Goal: Transaction & Acquisition: Purchase product/service

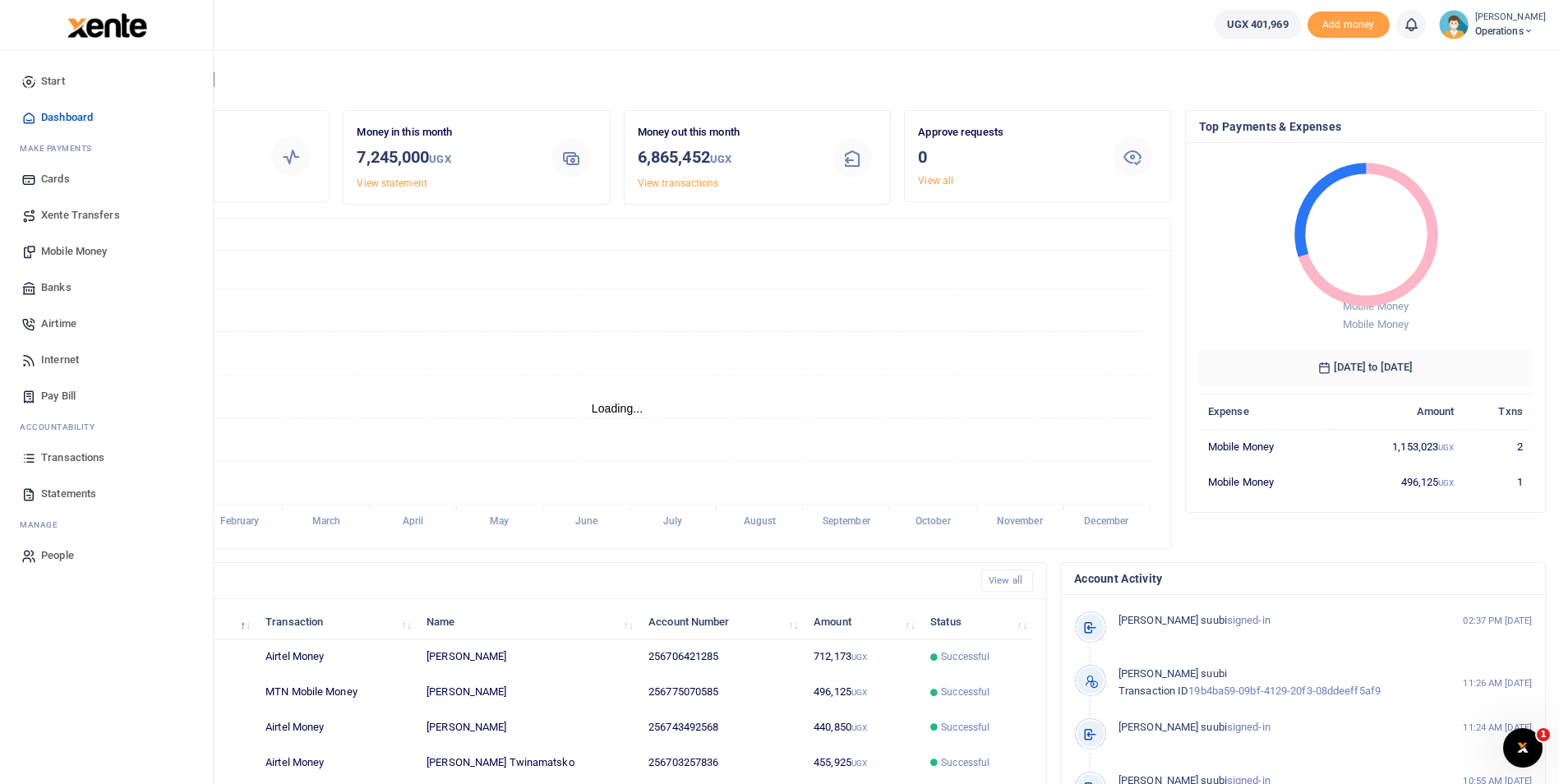
click at [78, 244] on span "Mobile Money" at bounding box center [74, 251] width 66 height 17
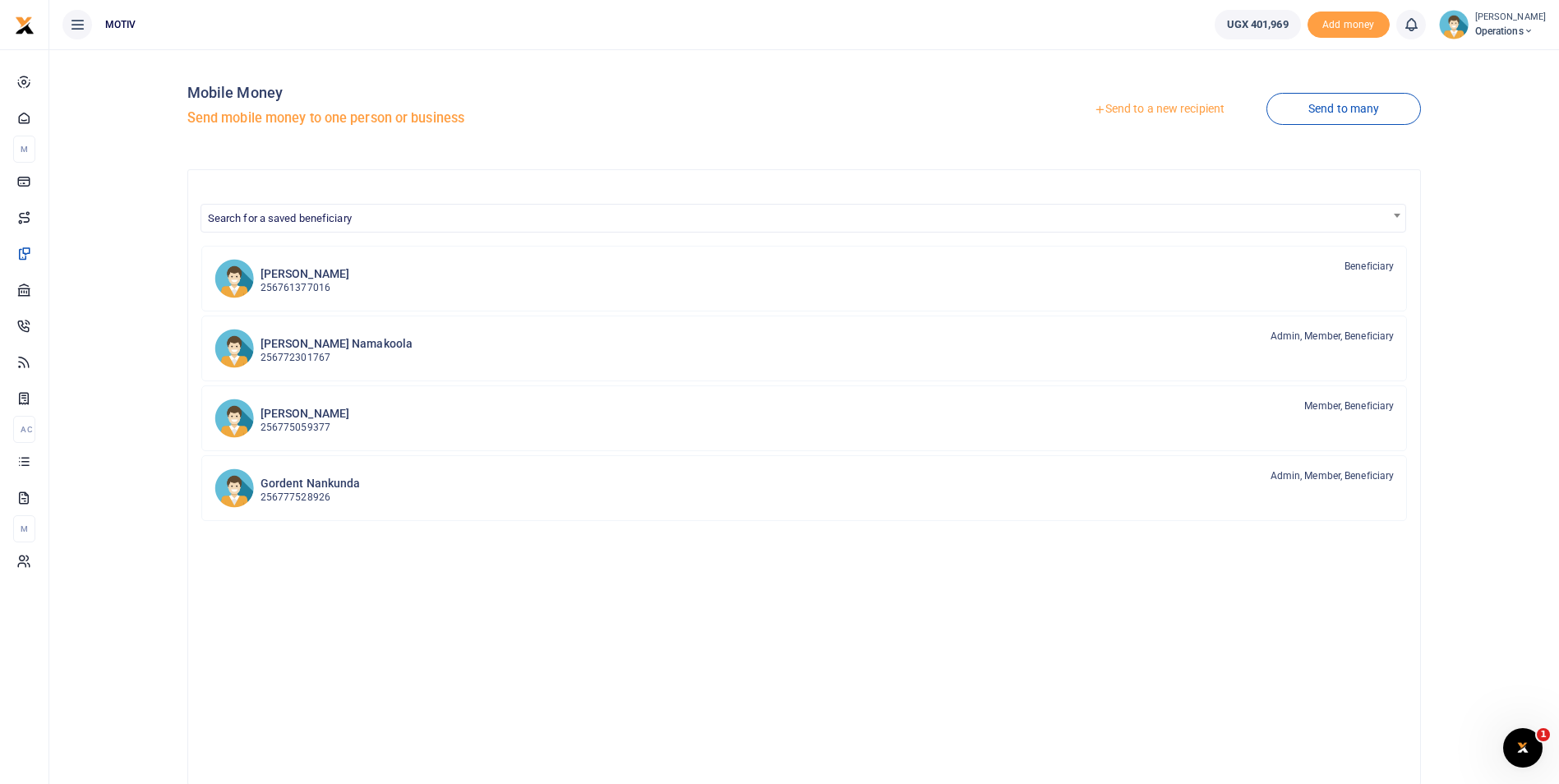
click at [1135, 109] on link "Send to a new recipient" at bounding box center [1159, 109] width 215 height 29
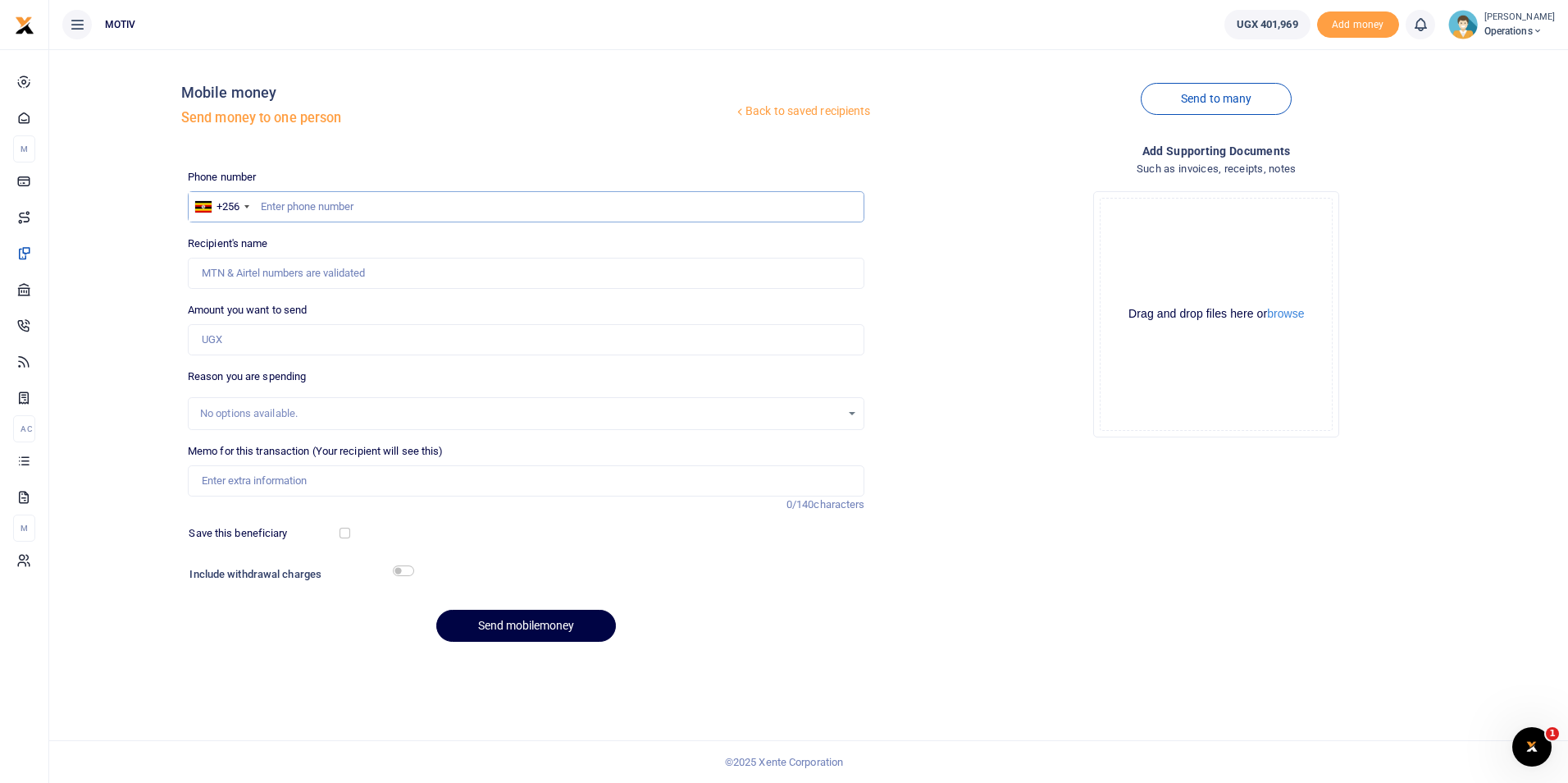
click at [277, 208] on input "text" at bounding box center [527, 207] width 678 height 31
paste input "771359304"
type input "0771359304"
type input "Ajalo Scovia"
type input "0771359304"
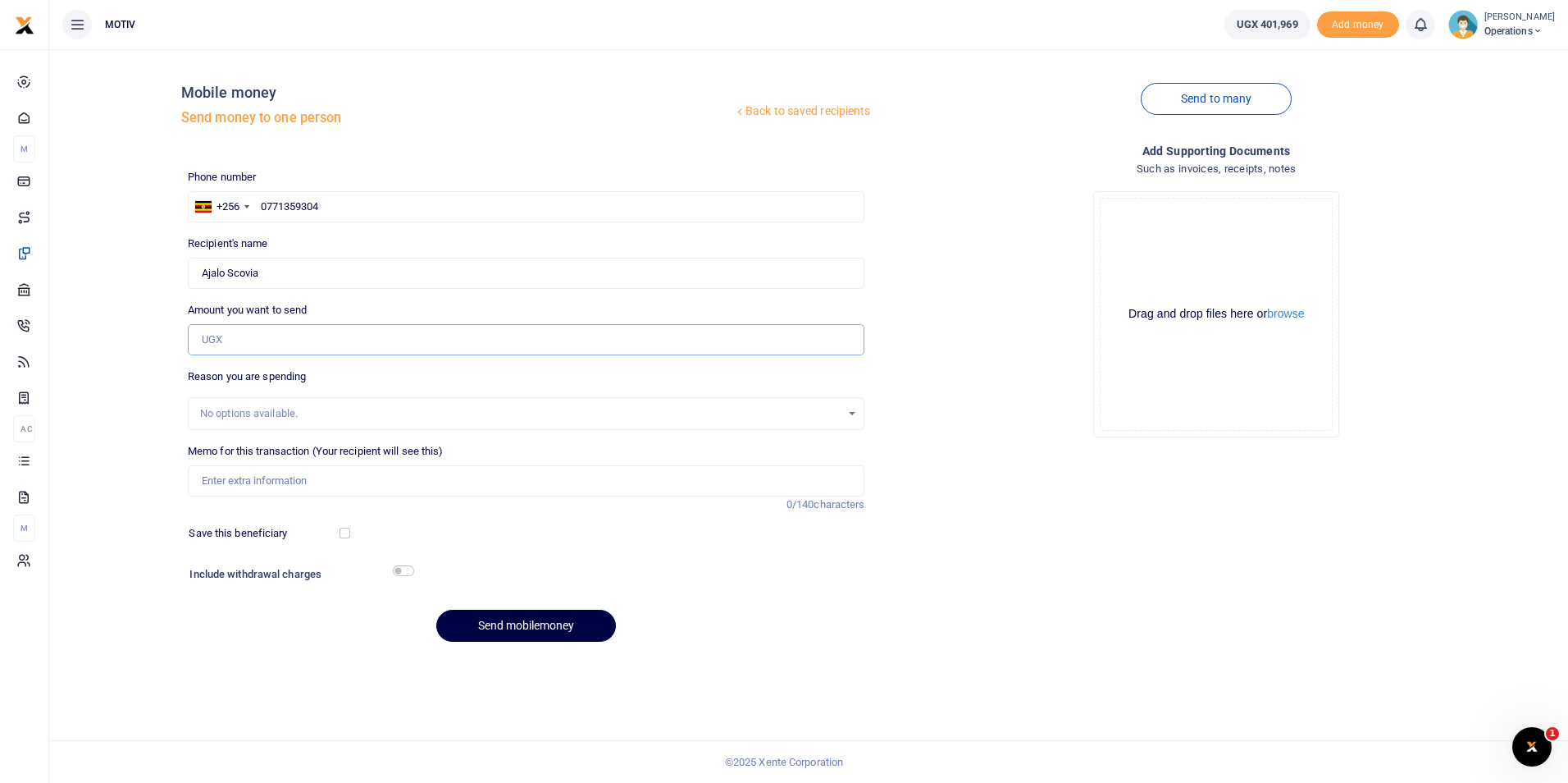
click at [286, 343] on input "Amount you want to send" at bounding box center [527, 340] width 678 height 31
paste input "210,000"
type input "210,000"
click at [163, 428] on div "Back to saved recipients Mobile money Send money to one person Send to many Pho…" at bounding box center [809, 358] width 1506 height 593
click at [221, 479] on input "Memo for this transaction (Your recipient will see this)" at bounding box center [527, 480] width 678 height 31
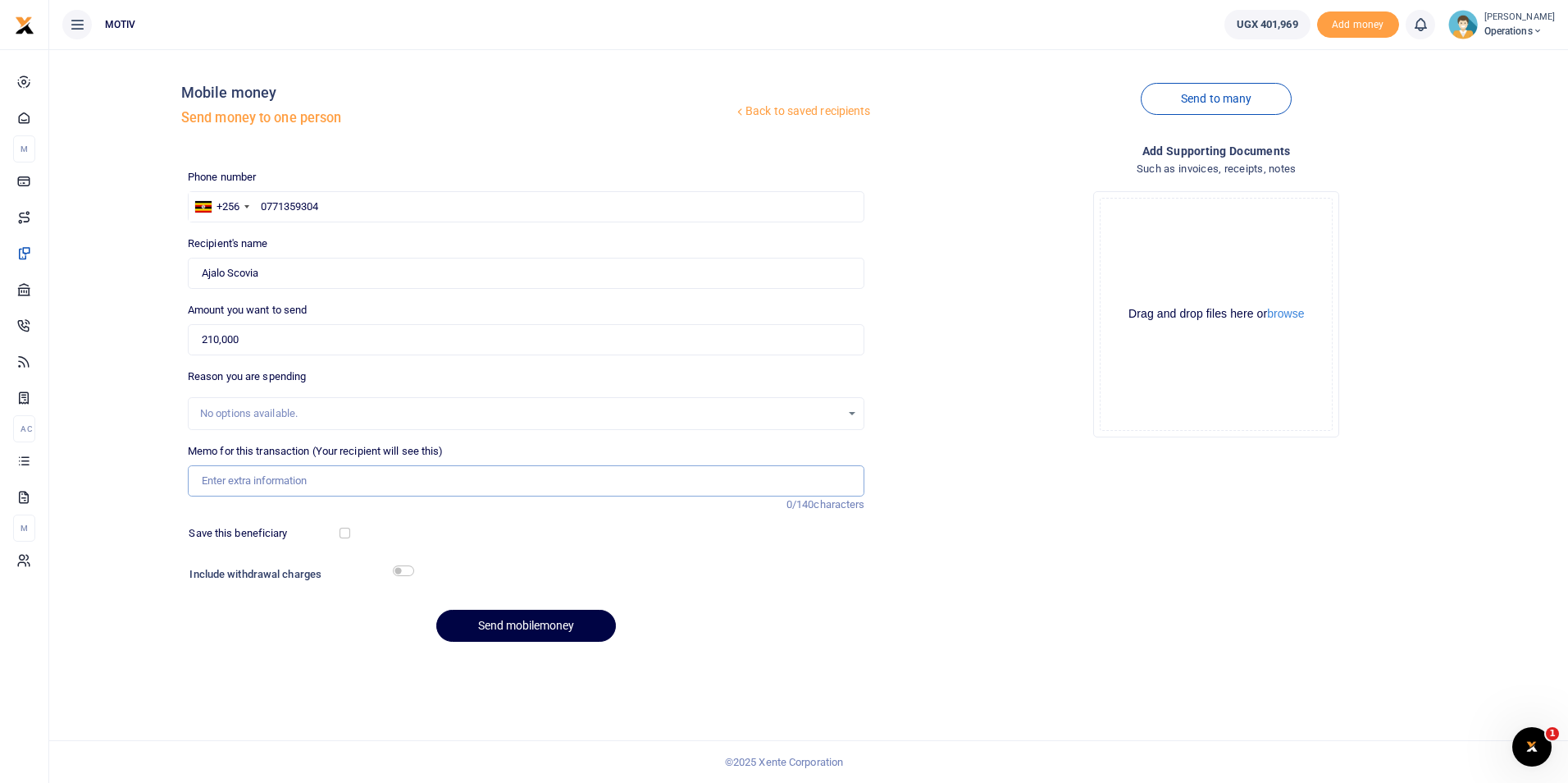
type input "Salary for [DATE]"
click at [487, 625] on button "Send mobilemoney" at bounding box center [526, 625] width 179 height 32
click at [289, 201] on input "text" at bounding box center [527, 207] width 678 height 31
paste input "772640495"
type input "0772640495"
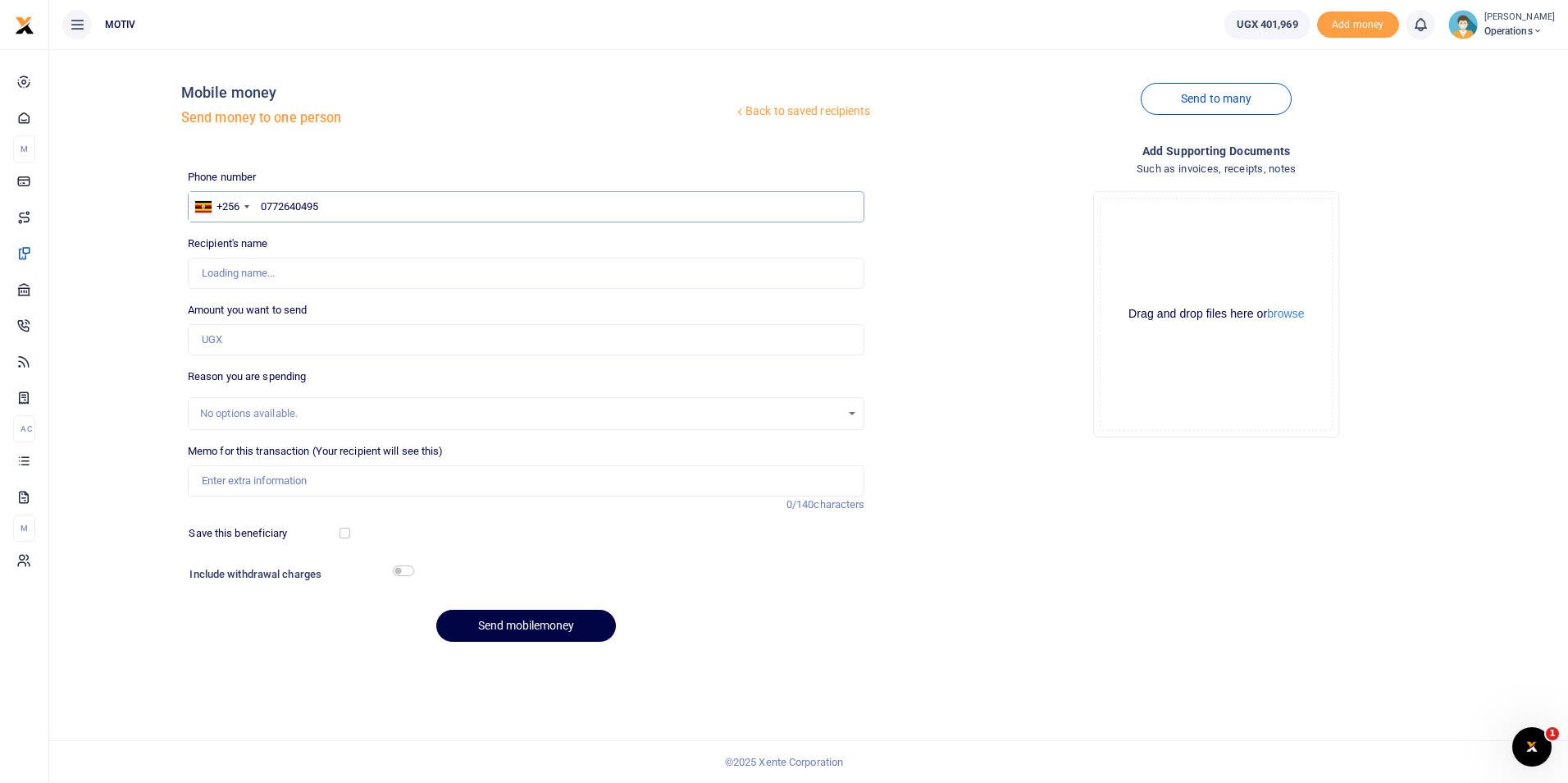
type input "Sindrella Aguti"
type input "0772640495"
click at [118, 273] on div "Back to saved recipients Mobile money Send money to one person Send to many Pho…" at bounding box center [809, 358] width 1506 height 593
click at [224, 339] on input "Amount you want to send" at bounding box center [527, 340] width 678 height 31
paste input "400,000"
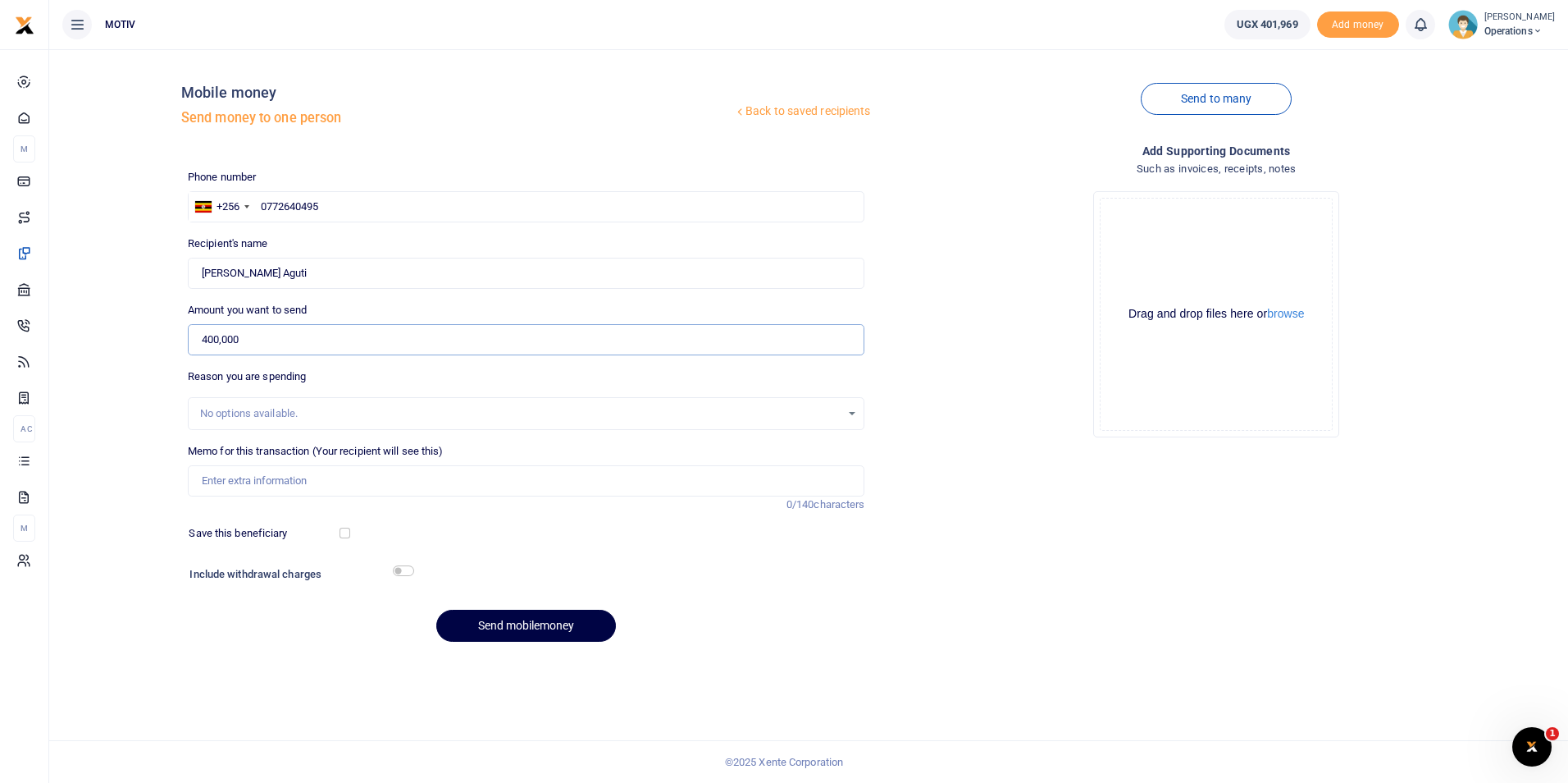
type input "400,000"
click at [132, 422] on div "Back to saved recipients Mobile money Send money to one person Send to many Pho…" at bounding box center [809, 358] width 1506 height 593
click at [222, 475] on input "Memo for this transaction (Your recipient will see this)" at bounding box center [527, 480] width 678 height 31
type input "Salary for [DATE]"
click at [477, 622] on button "Send mobilemoney" at bounding box center [526, 625] width 179 height 32
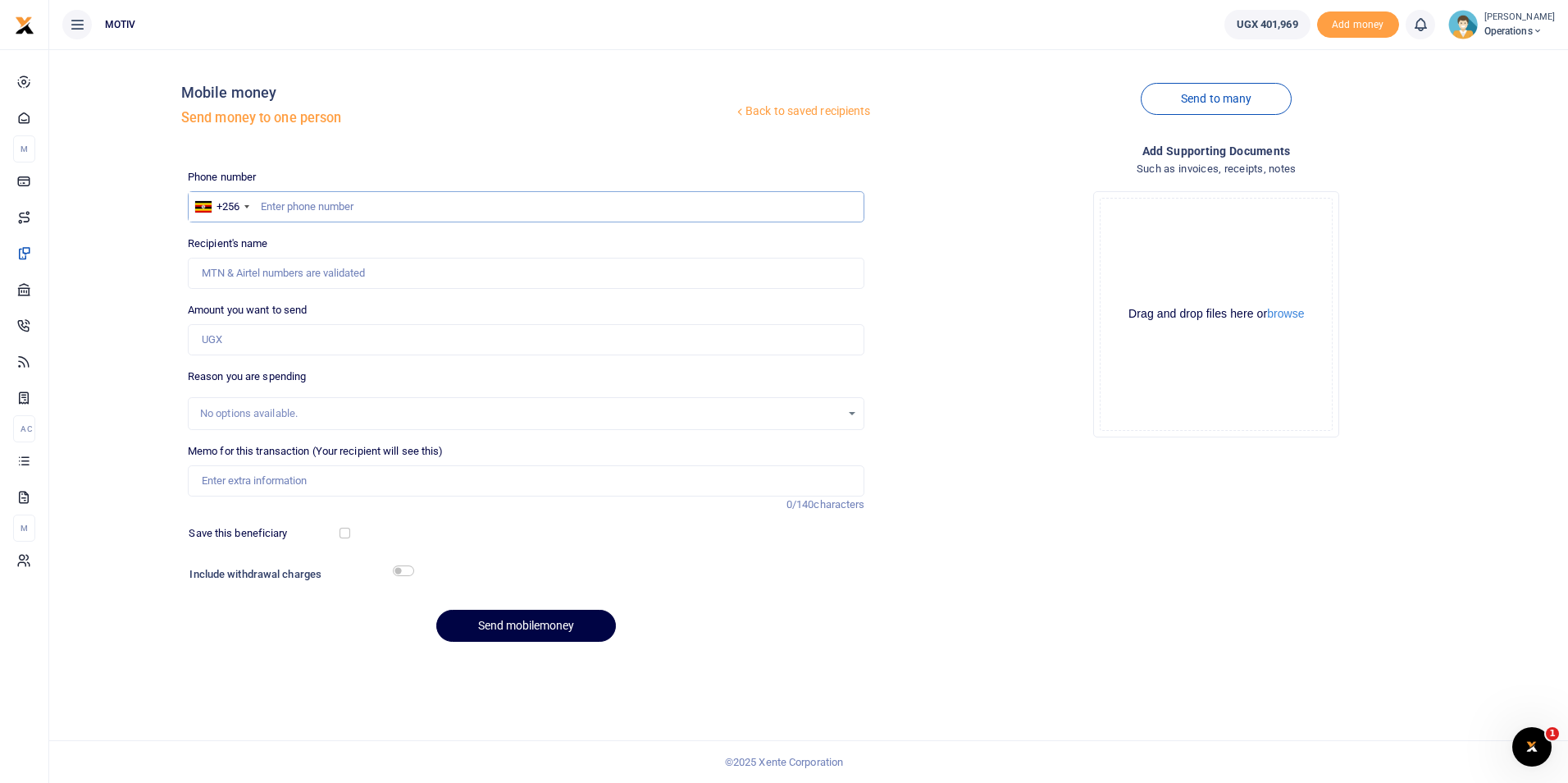
click at [269, 211] on input "text" at bounding box center [527, 207] width 678 height 31
paste input "779773356"
type input "0779773356"
type input "Careb Tugume"
type input "0779773356"
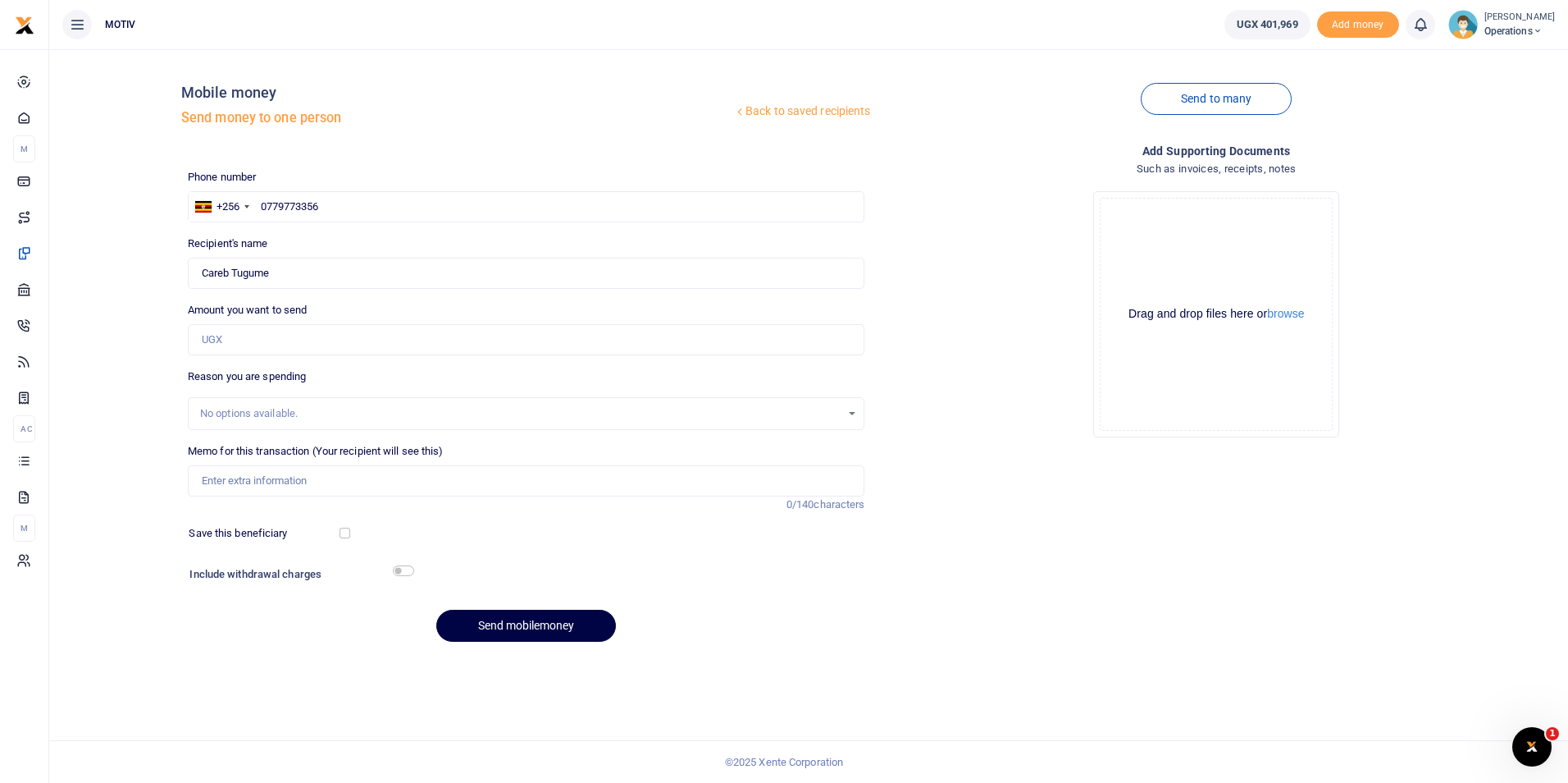
click at [104, 253] on div "Back to saved recipients Mobile money Send money to one person Send to many Pho…" at bounding box center [809, 358] width 1506 height 593
click at [245, 348] on input "Amount you want to send" at bounding box center [527, 340] width 678 height 31
type input "400,000"
type input "Salary for [DATE]"
click at [516, 617] on button "Send mobilemoney" at bounding box center [526, 625] width 179 height 32
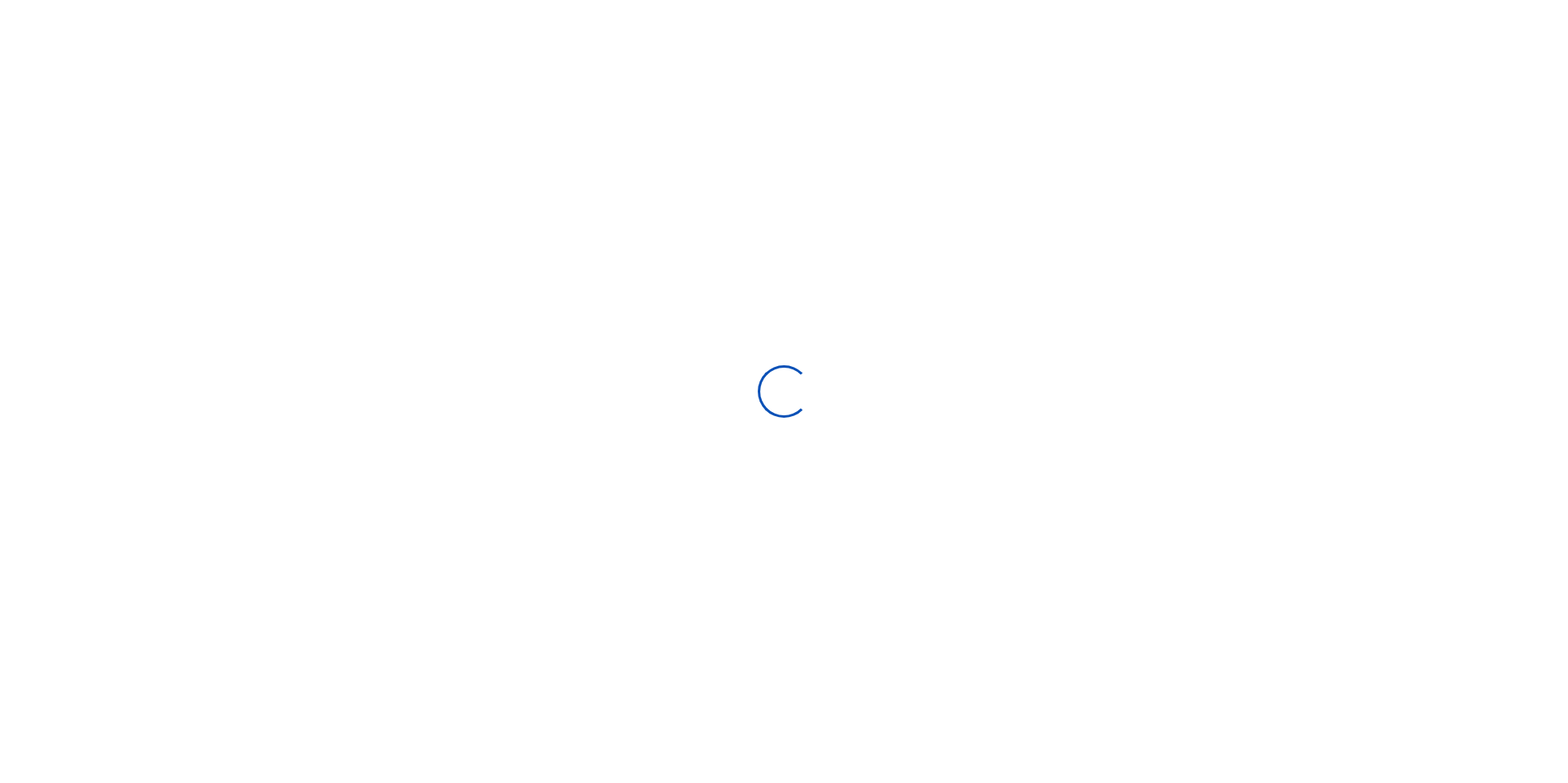
select select "Loading bundles"
select select
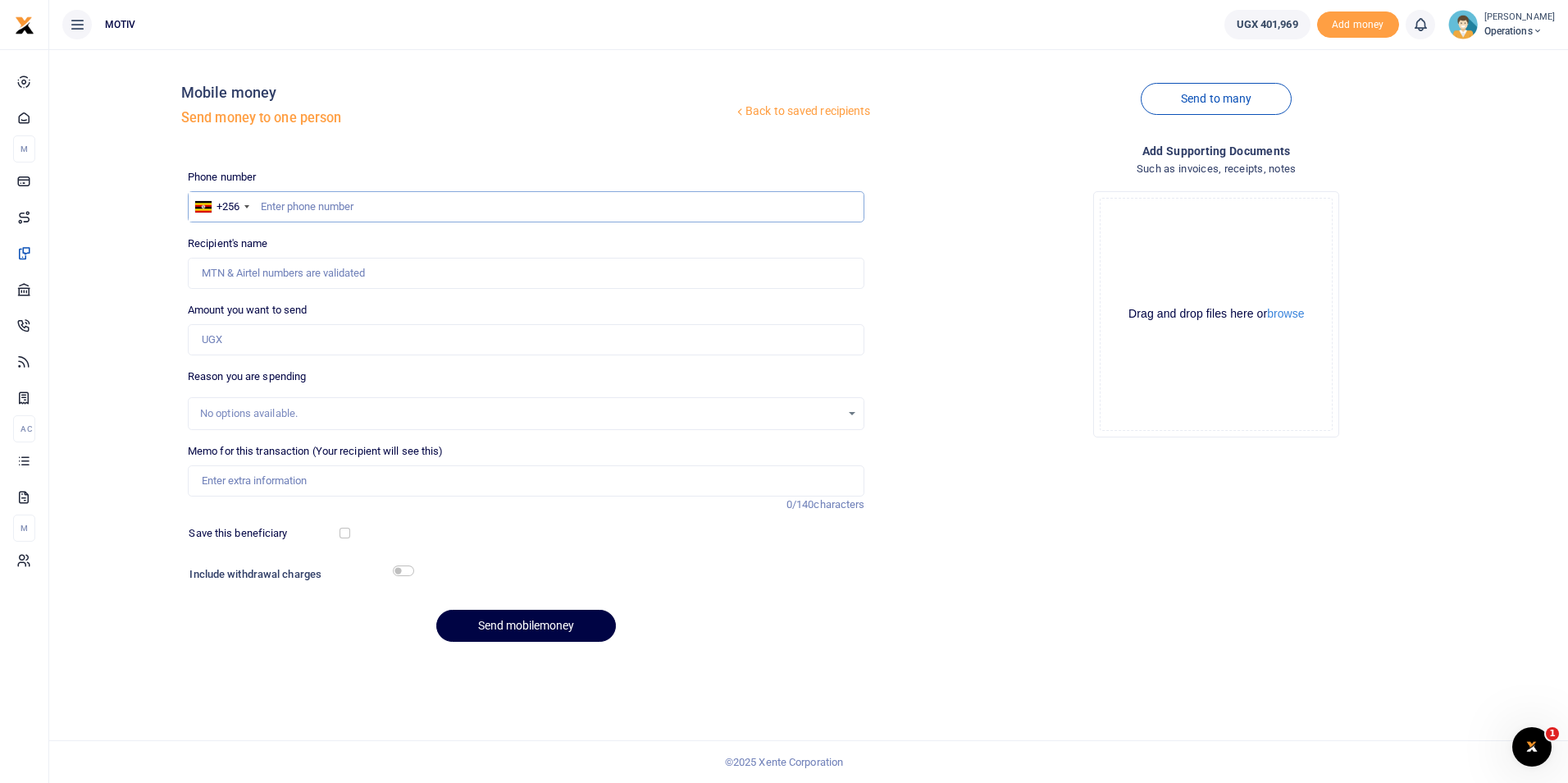
click at [312, 207] on input "text" at bounding box center [527, 207] width 678 height 31
paste input "705428132"
type input "0705428132"
type input "[PERSON_NAME]"
type input "0705428132"
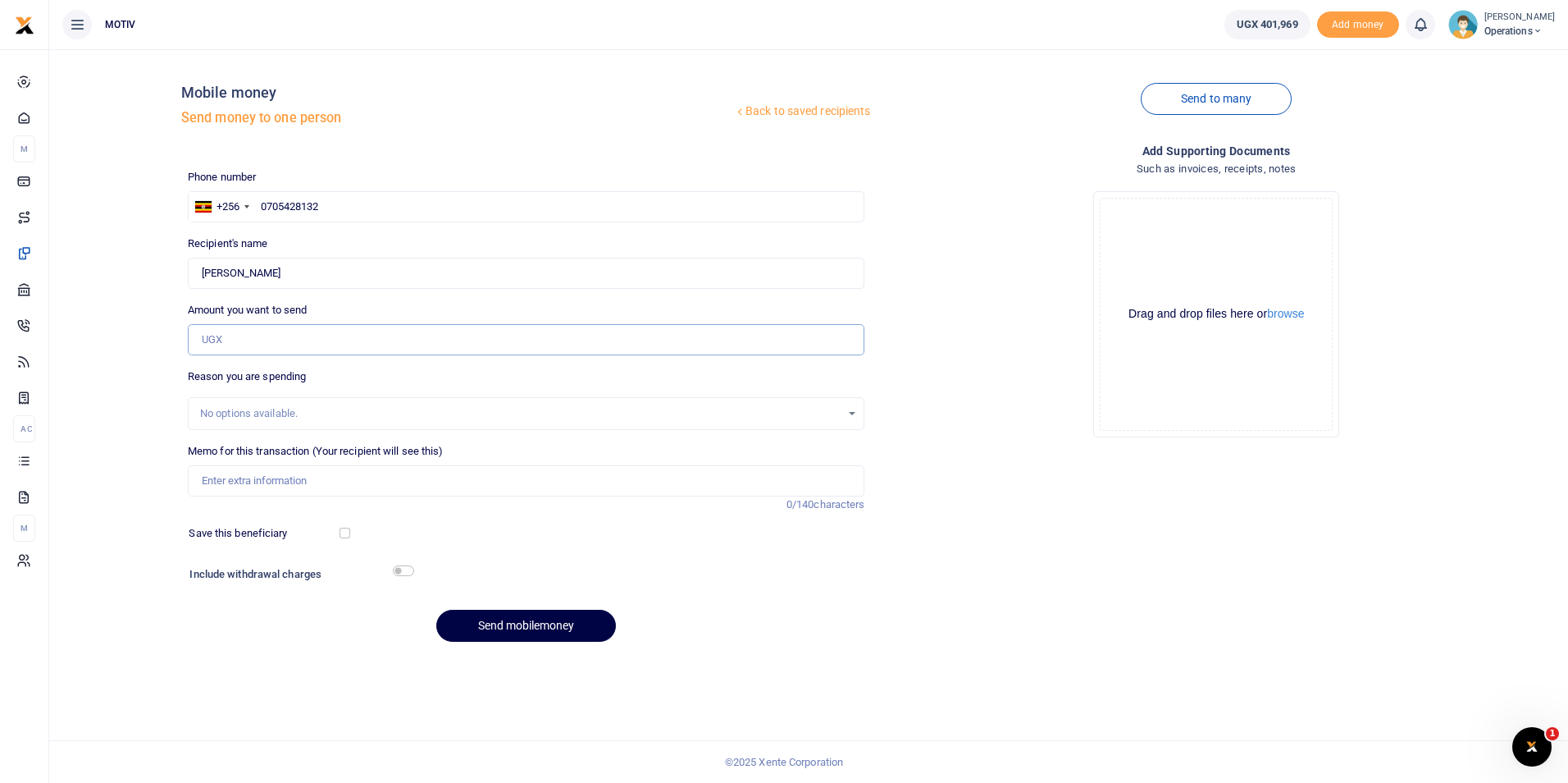
click at [249, 343] on input "Amount you want to send" at bounding box center [527, 340] width 678 height 31
paste input "330,000"
type input "330,000"
click at [226, 486] on input "Memo for this transaction (Your recipient will see this)" at bounding box center [527, 480] width 678 height 31
type input "Salary for [DATE]"
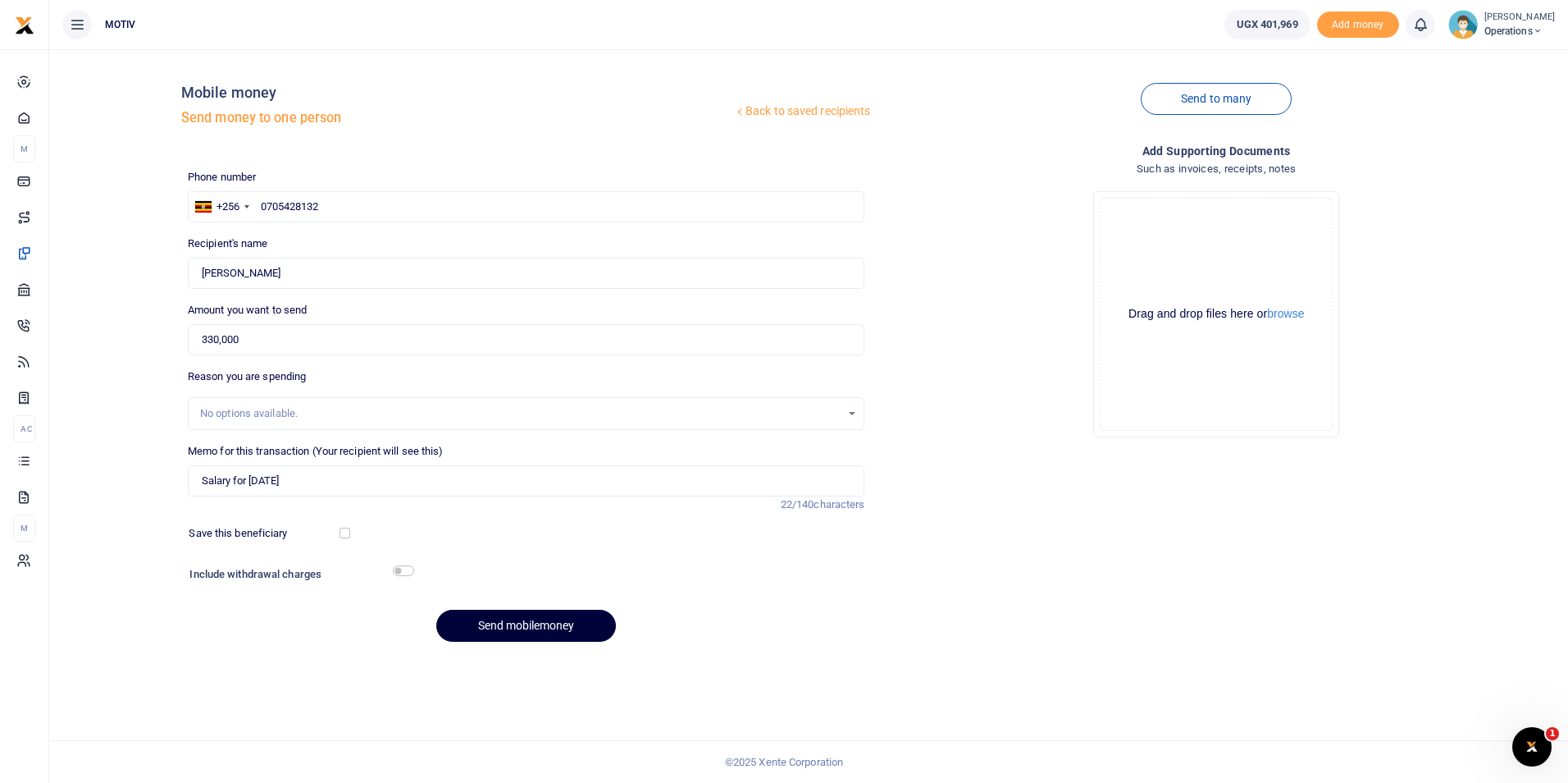
click at [521, 627] on button "Send mobilemoney" at bounding box center [526, 625] width 179 height 32
click at [343, 199] on input "text" at bounding box center [527, 207] width 678 height 31
paste input "754582041"
type input "0754582041"
type input "Peace Dakalu"
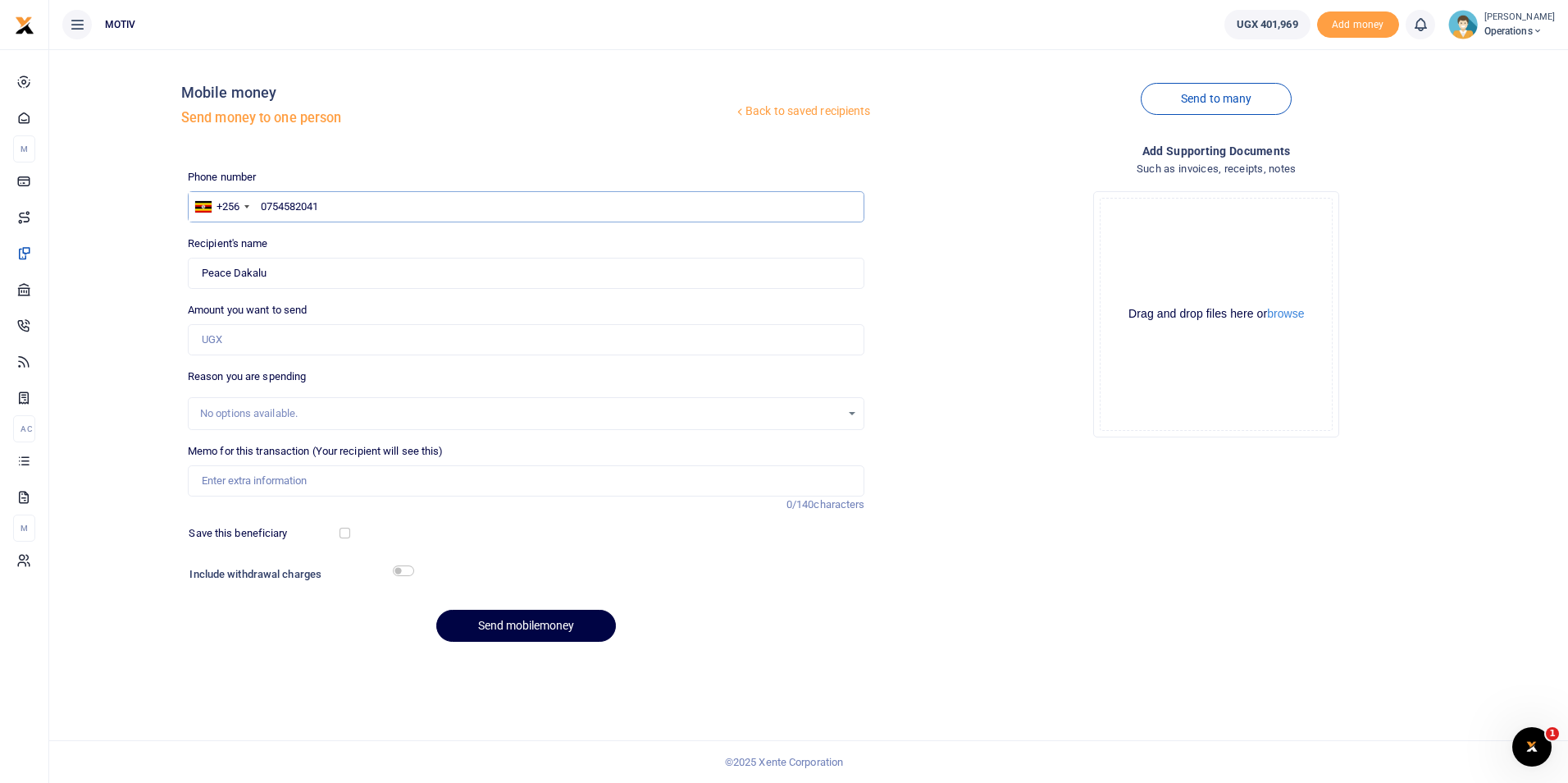
type input "0754582041"
click at [227, 342] on input "Amount you want to send" at bounding box center [527, 340] width 678 height 31
type input "v"
paste input "285,000"
type input "285,000"
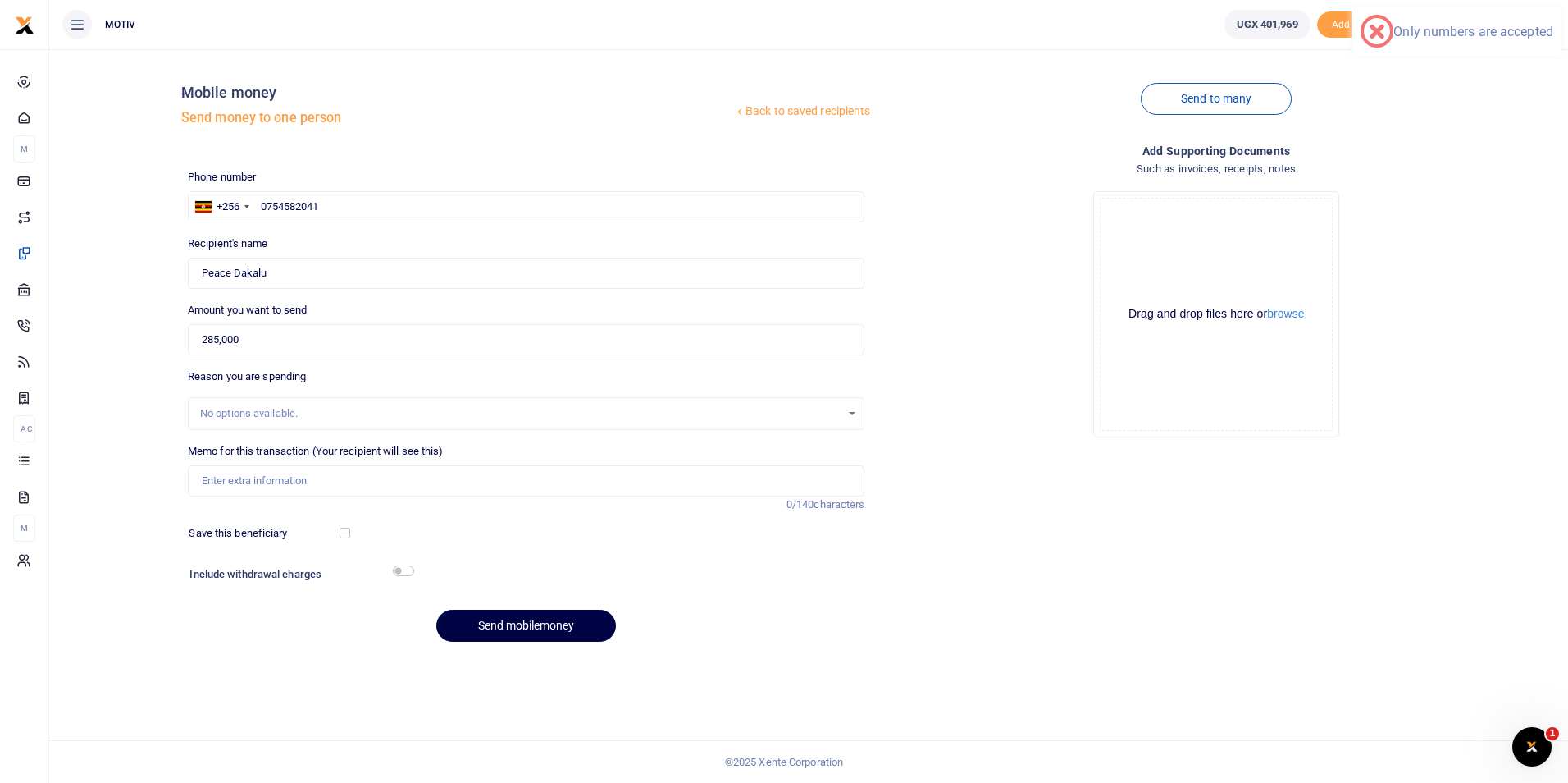
click at [160, 430] on div "Back to saved recipients Mobile money Send money to one person Send to many Pho…" at bounding box center [809, 358] width 1506 height 593
click at [215, 479] on input "Memo for this transaction (Your recipient will see this)" at bounding box center [527, 480] width 678 height 31
type input "Salary for [DATE]"
click at [492, 619] on button "Send mobilemoney" at bounding box center [526, 625] width 179 height 32
click at [410, 214] on input "text" at bounding box center [527, 207] width 678 height 31
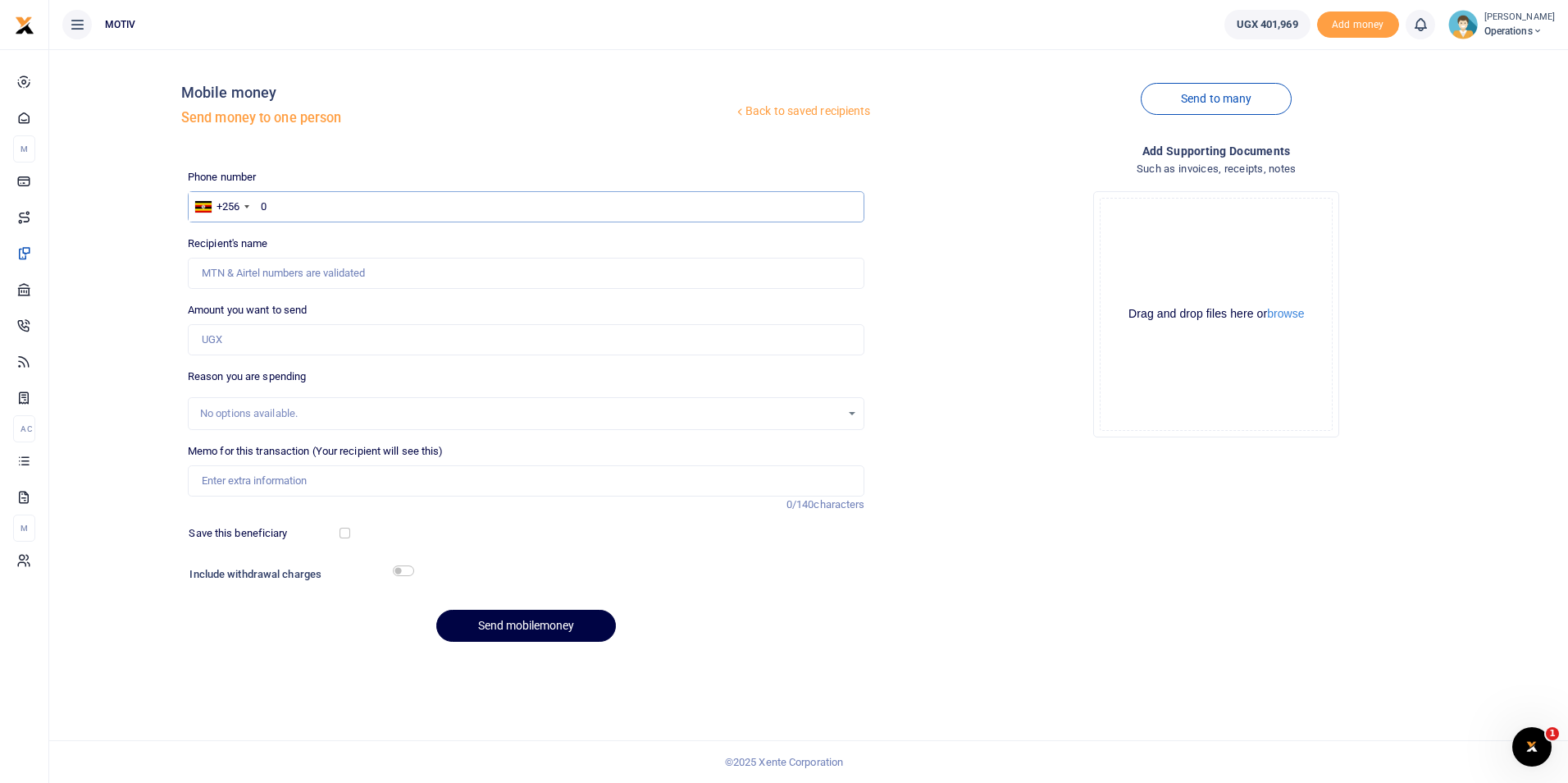
paste input "763563888"
type input "0763563888"
type input "Asimin Ato"
type input "0763563888"
click at [410, 329] on input "Amount you want to send" at bounding box center [527, 340] width 678 height 31
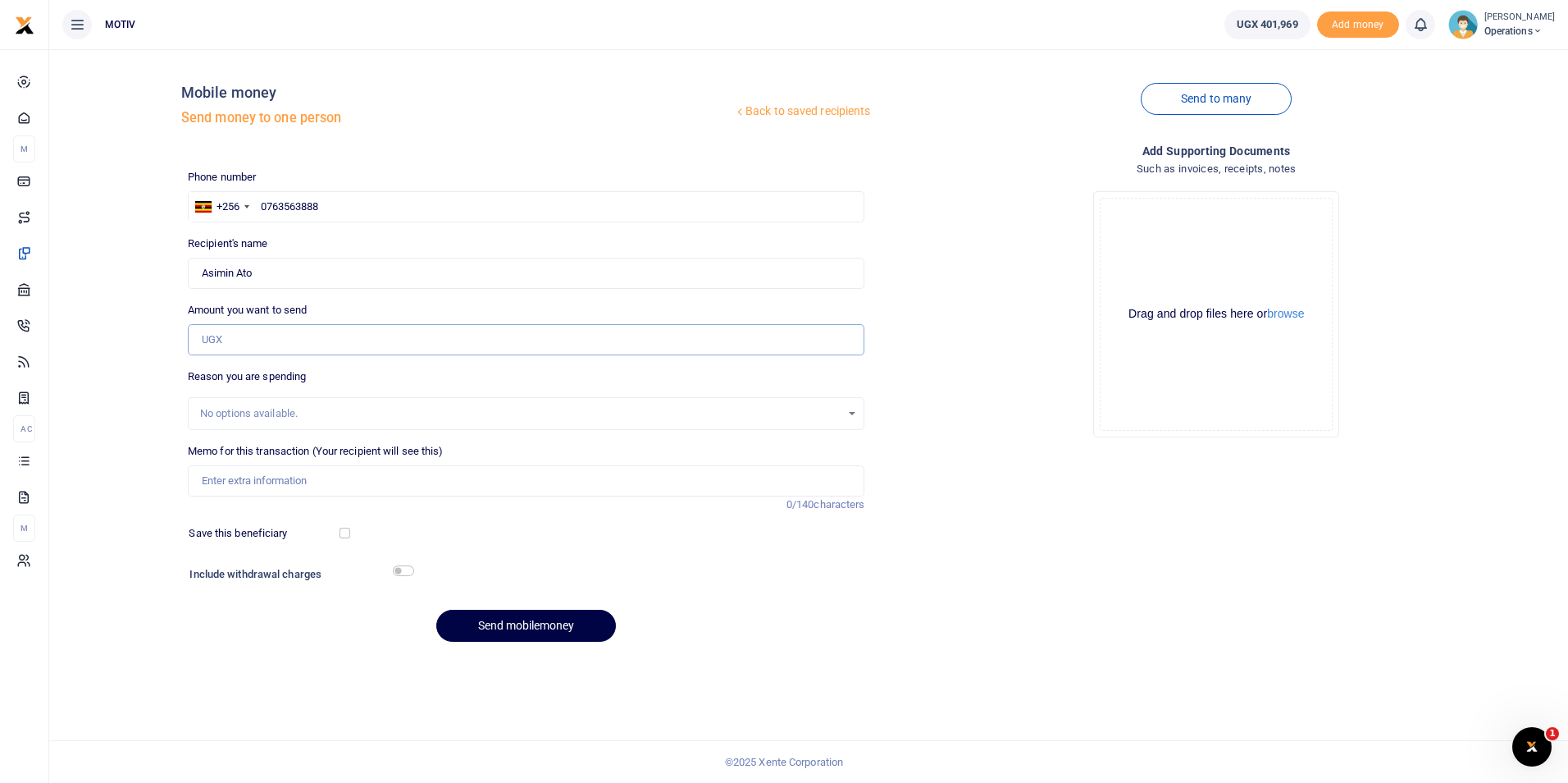
paste input "330,000"
type input "330,000"
click at [295, 480] on input "Memo for this transaction (Your recipient will see this)" at bounding box center [527, 480] width 678 height 31
type input "Salary for [DATE]"
click at [501, 622] on button "Send mobilemoney" at bounding box center [526, 625] width 179 height 32
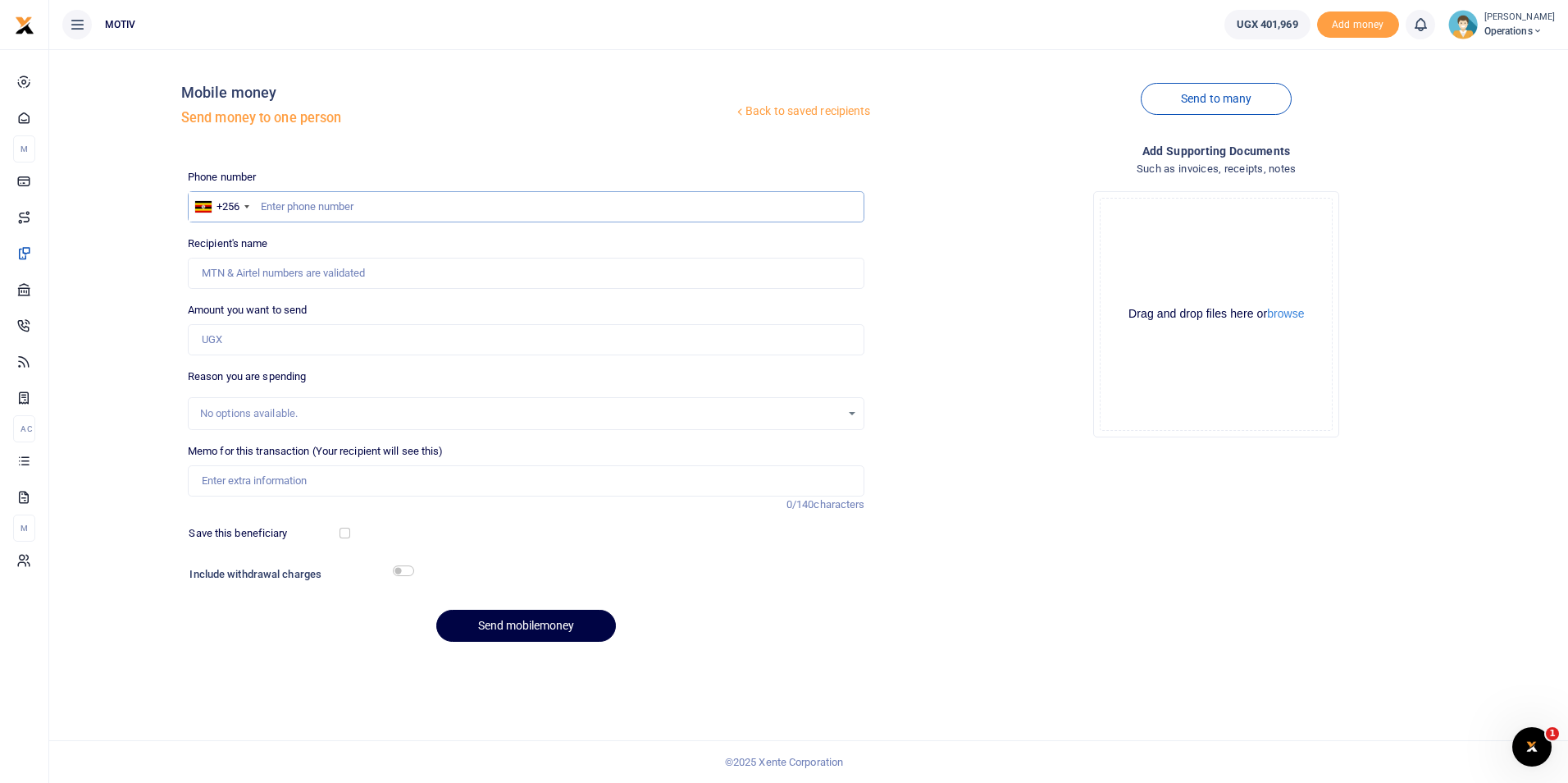
click at [339, 215] on input "text" at bounding box center [527, 207] width 678 height 31
paste input "780678285"
type input "780678285"
type input "Sandra Yapsali"
click at [263, 205] on input "780678285" at bounding box center [527, 207] width 678 height 31
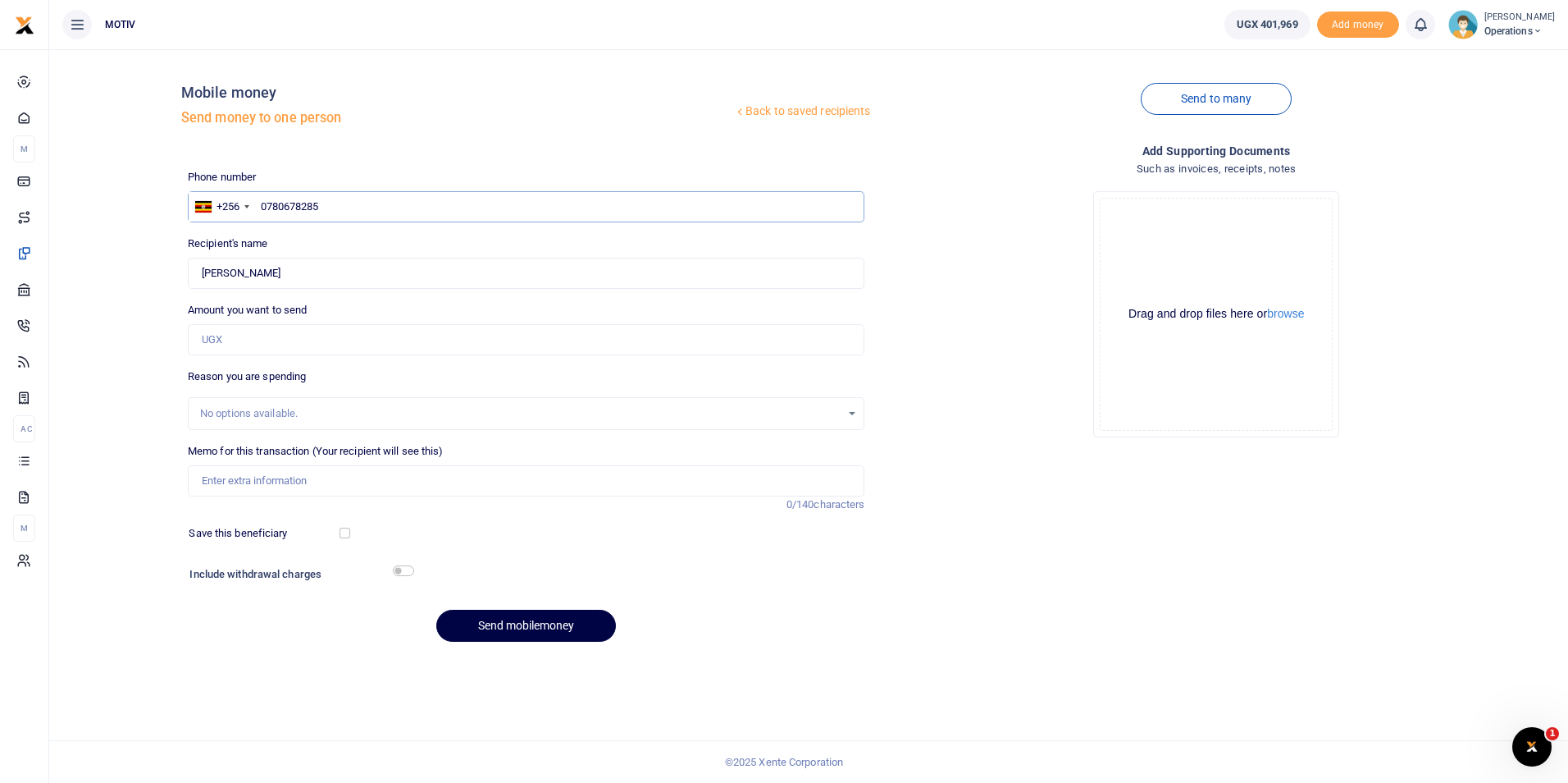
type input "0780678285"
click at [127, 301] on div "Back to saved recipients Mobile money Send money to one person Send to many Pho…" at bounding box center [809, 358] width 1506 height 593
click at [401, 343] on input "Amount you want to send" at bounding box center [527, 340] width 678 height 31
paste input "330,000"
type input "330,000"
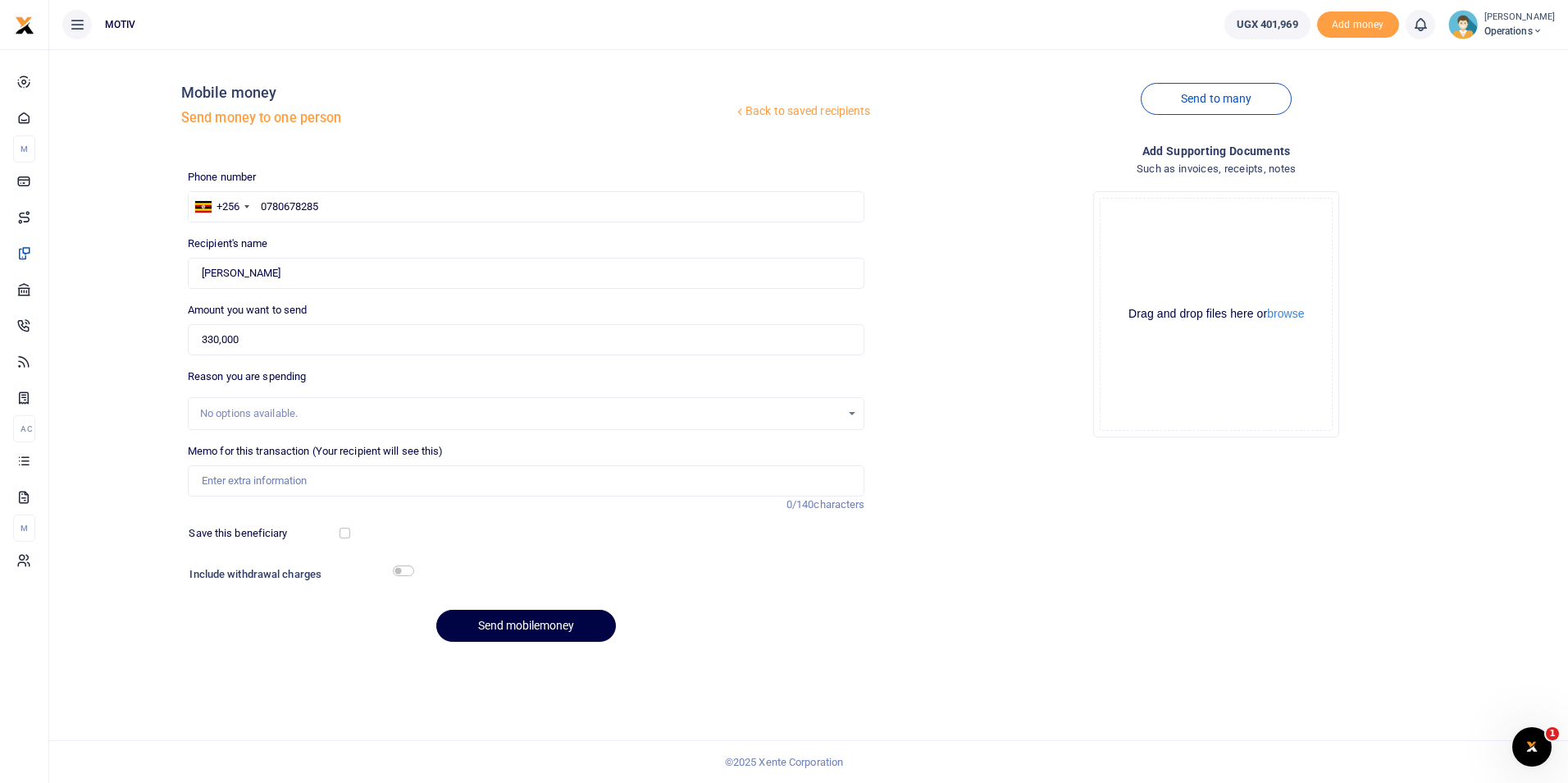
click at [146, 408] on div "Back to saved recipients Mobile money Send money to one person Send to many Pho…" at bounding box center [809, 358] width 1506 height 593
click at [235, 481] on input "Memo for this transaction (Your recipient will see this)" at bounding box center [527, 480] width 678 height 31
type input "Salary for [DATE]"
click at [507, 628] on button "Send mobilemoney" at bounding box center [526, 625] width 179 height 32
click at [383, 201] on input "text" at bounding box center [527, 207] width 678 height 31
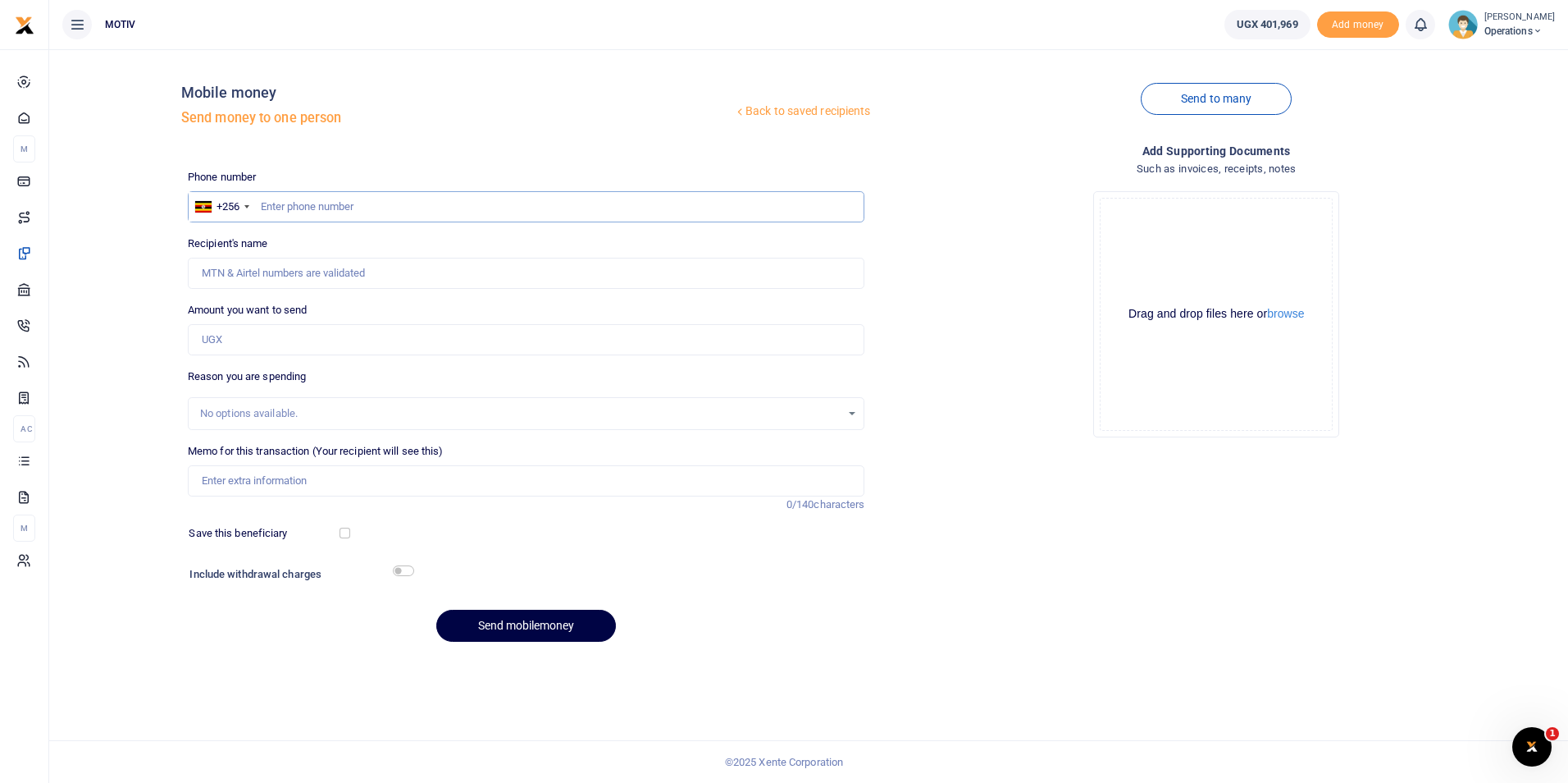
paste input "705211346"
type input "705211346"
click at [257, 207] on input "705211346" at bounding box center [527, 207] width 678 height 31
type input "Juliet Muwanguzi"
type input "0705211346"
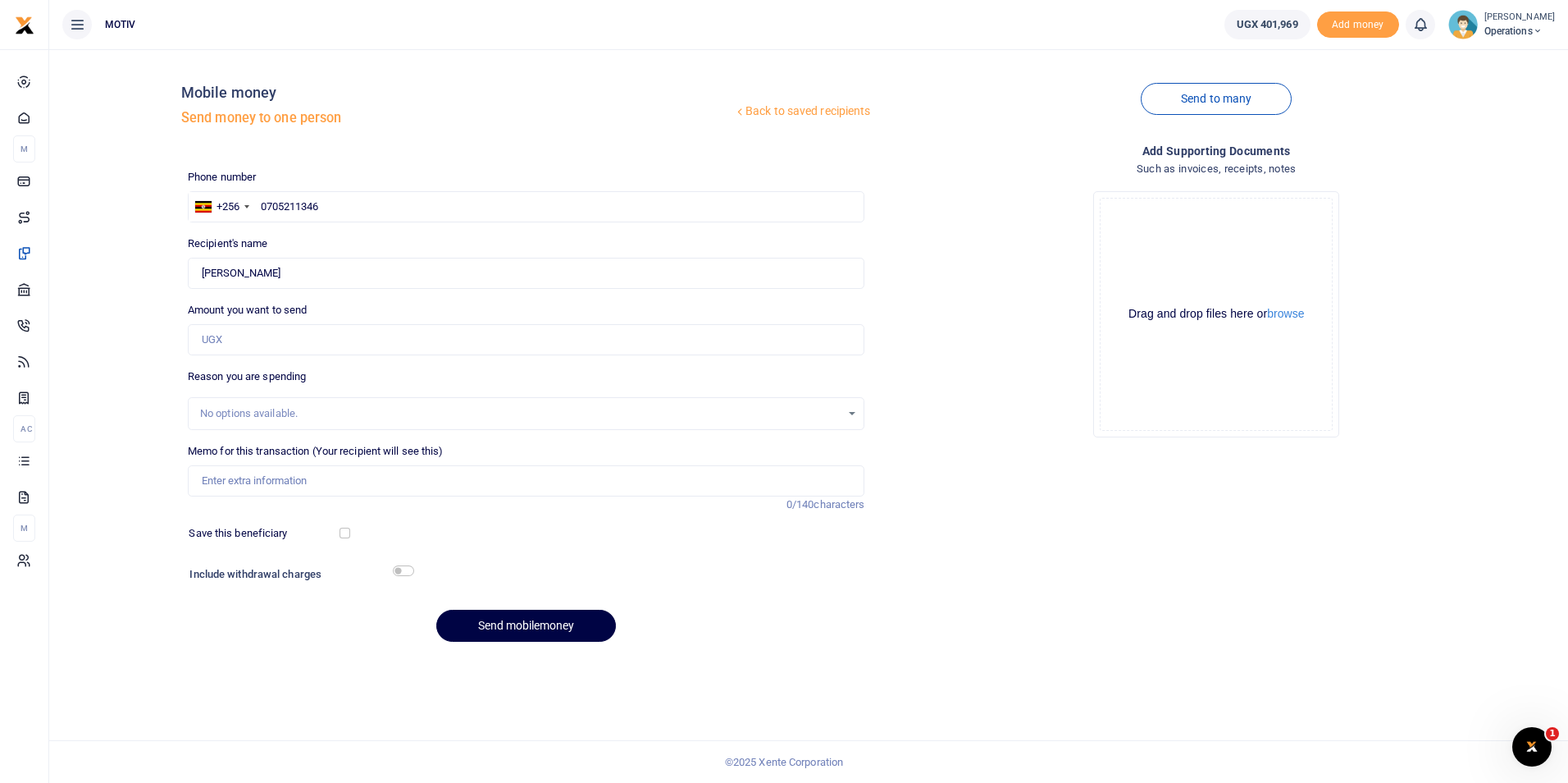
click at [138, 280] on div "Back to saved recipients Mobile money Send money to one person Send to many Pho…" at bounding box center [809, 358] width 1506 height 593
click at [305, 340] on input "Amount you want to send" at bounding box center [527, 340] width 678 height 31
paste input "330,000"
type input "330,000"
click at [314, 484] on input "Memo for this transaction (Your recipient will see this)" at bounding box center [527, 480] width 678 height 31
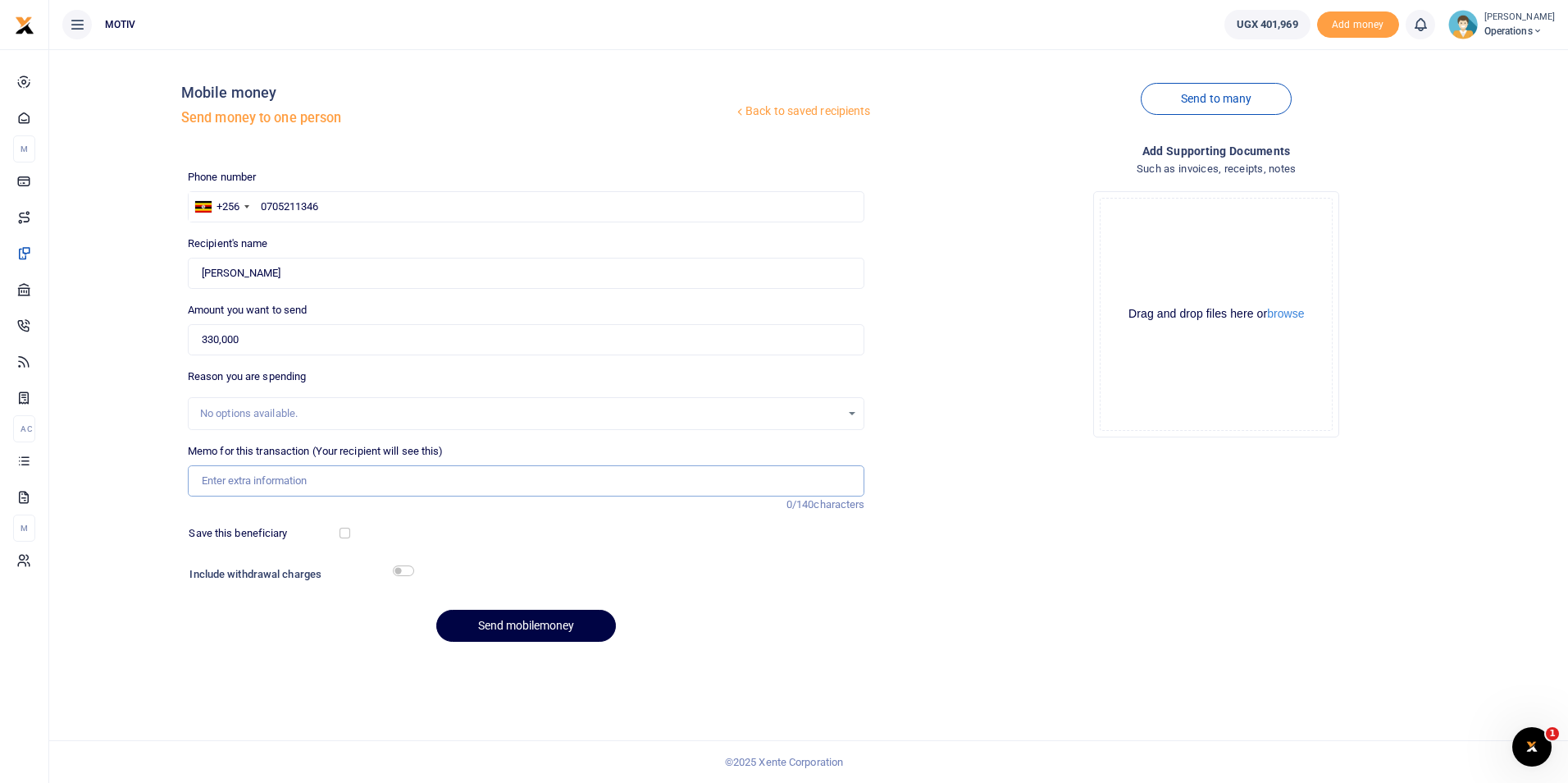
type input "Salary for [DATE]"
click at [520, 621] on button "Send mobilemoney" at bounding box center [526, 625] width 179 height 32
click at [419, 208] on input "text" at bounding box center [527, 207] width 678 height 31
paste input "758502543"
type input "0758502543"
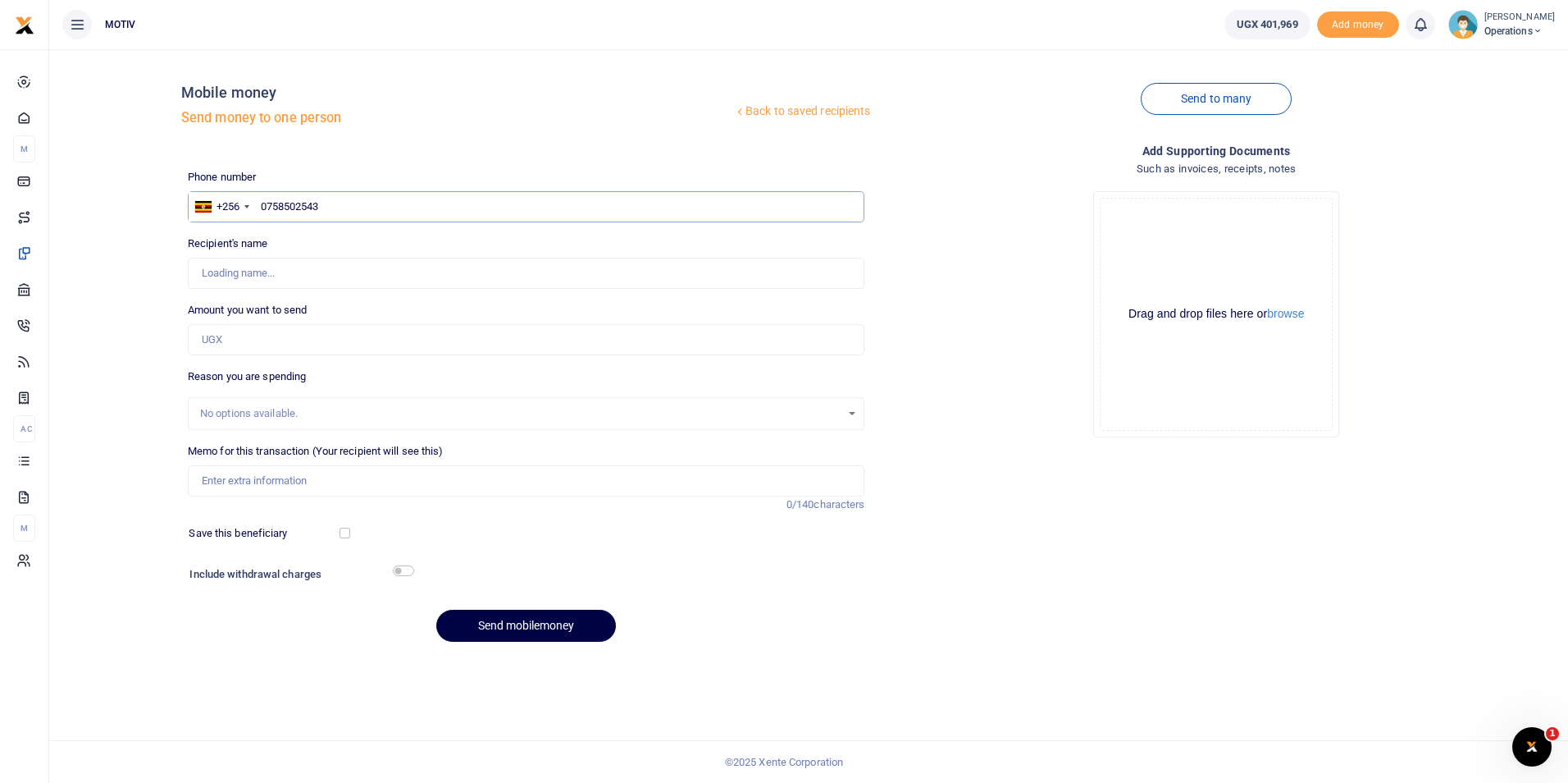
type input "[PERSON_NAME]"
type input "0758502543"
click at [288, 336] on input "Amount you want to send" at bounding box center [527, 340] width 678 height 31
paste input "285,000"
type input "285,000"
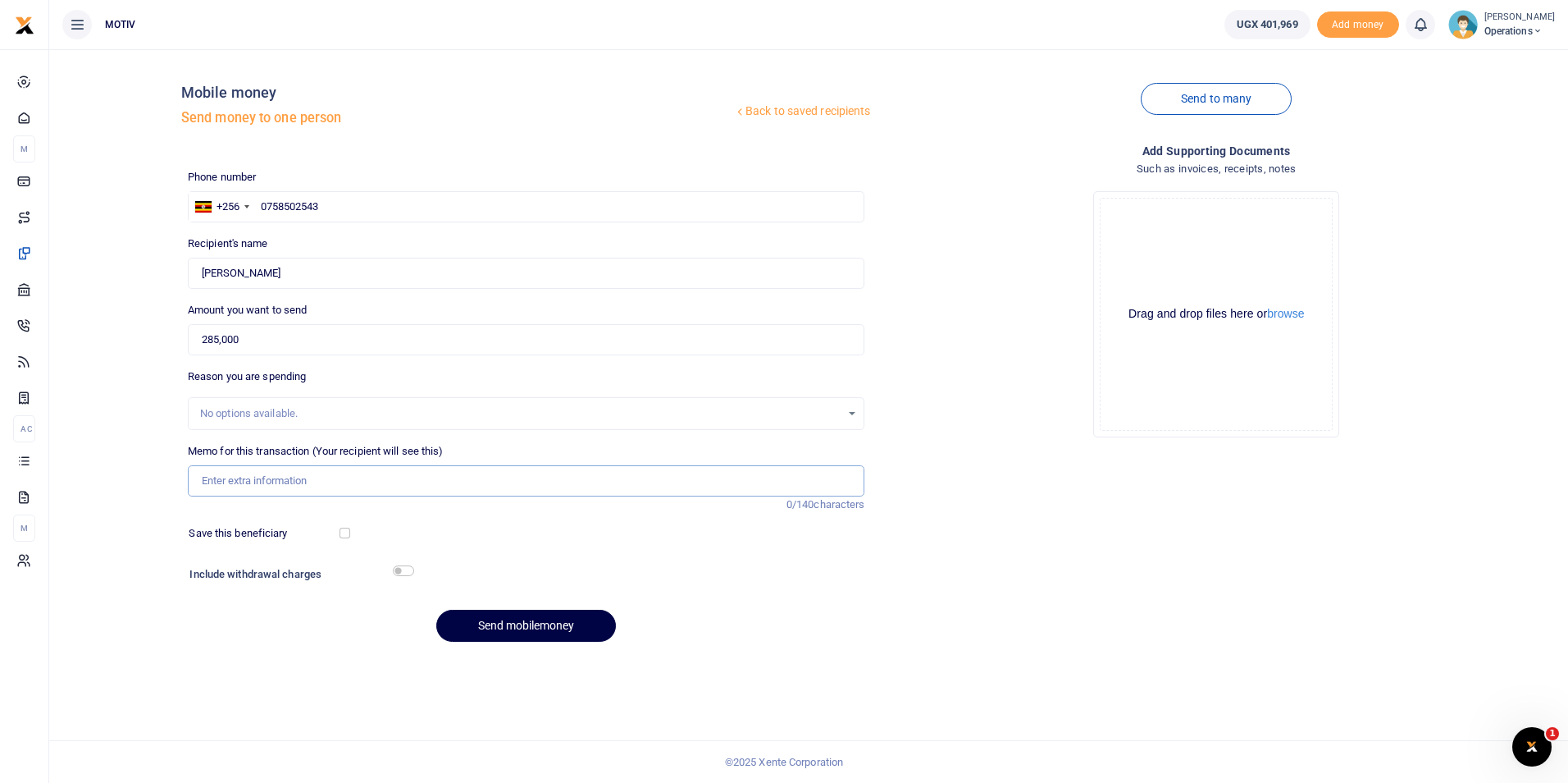
click at [214, 473] on input "Memo for this transaction (Your recipient will see this)" at bounding box center [527, 480] width 678 height 31
type input "Salary for [DATE]"
click at [490, 619] on button "Send mobilemoney" at bounding box center [526, 625] width 179 height 32
click at [322, 212] on input "text" at bounding box center [527, 207] width 678 height 31
paste input "285,000"
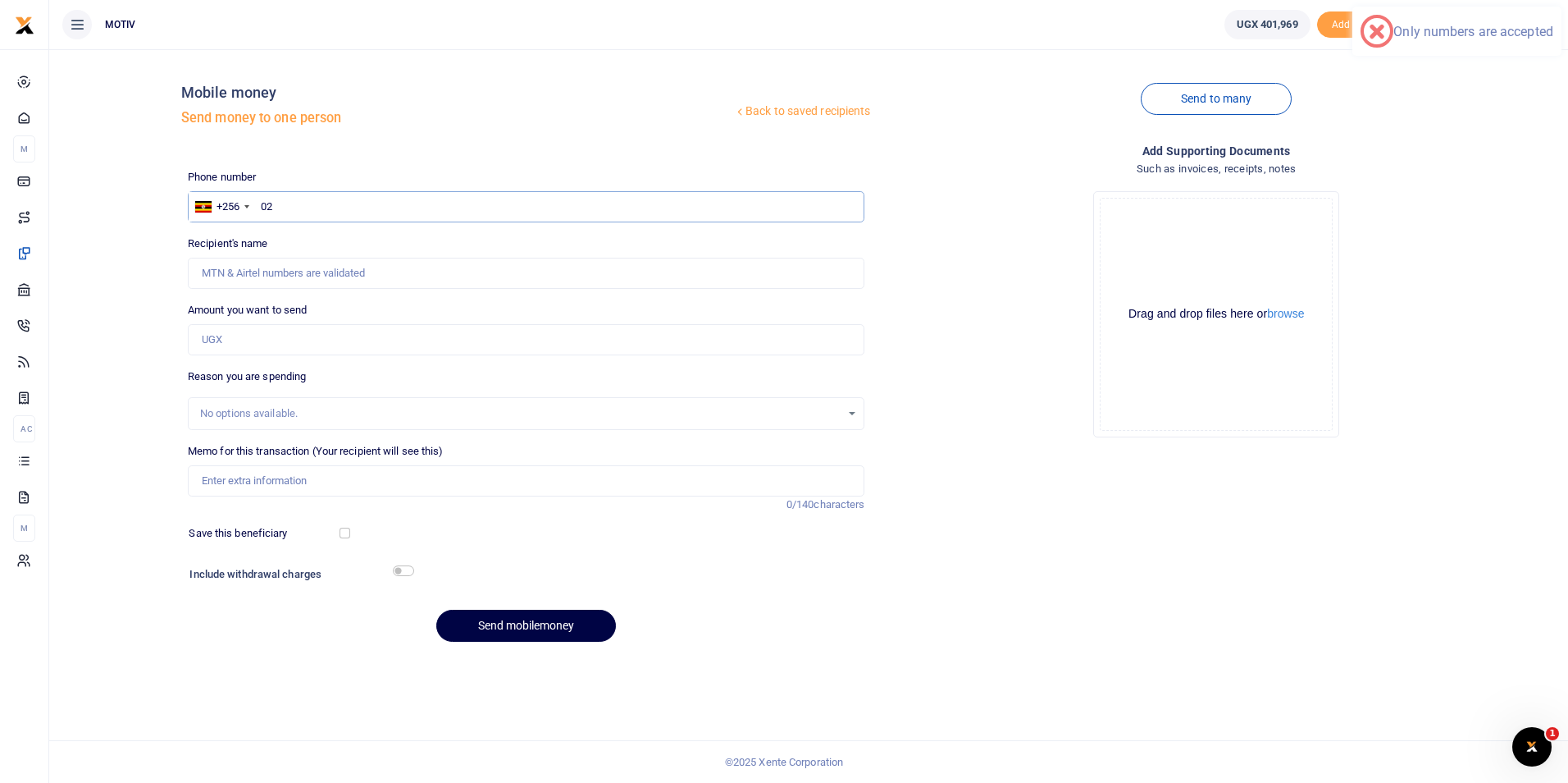
type input "0"
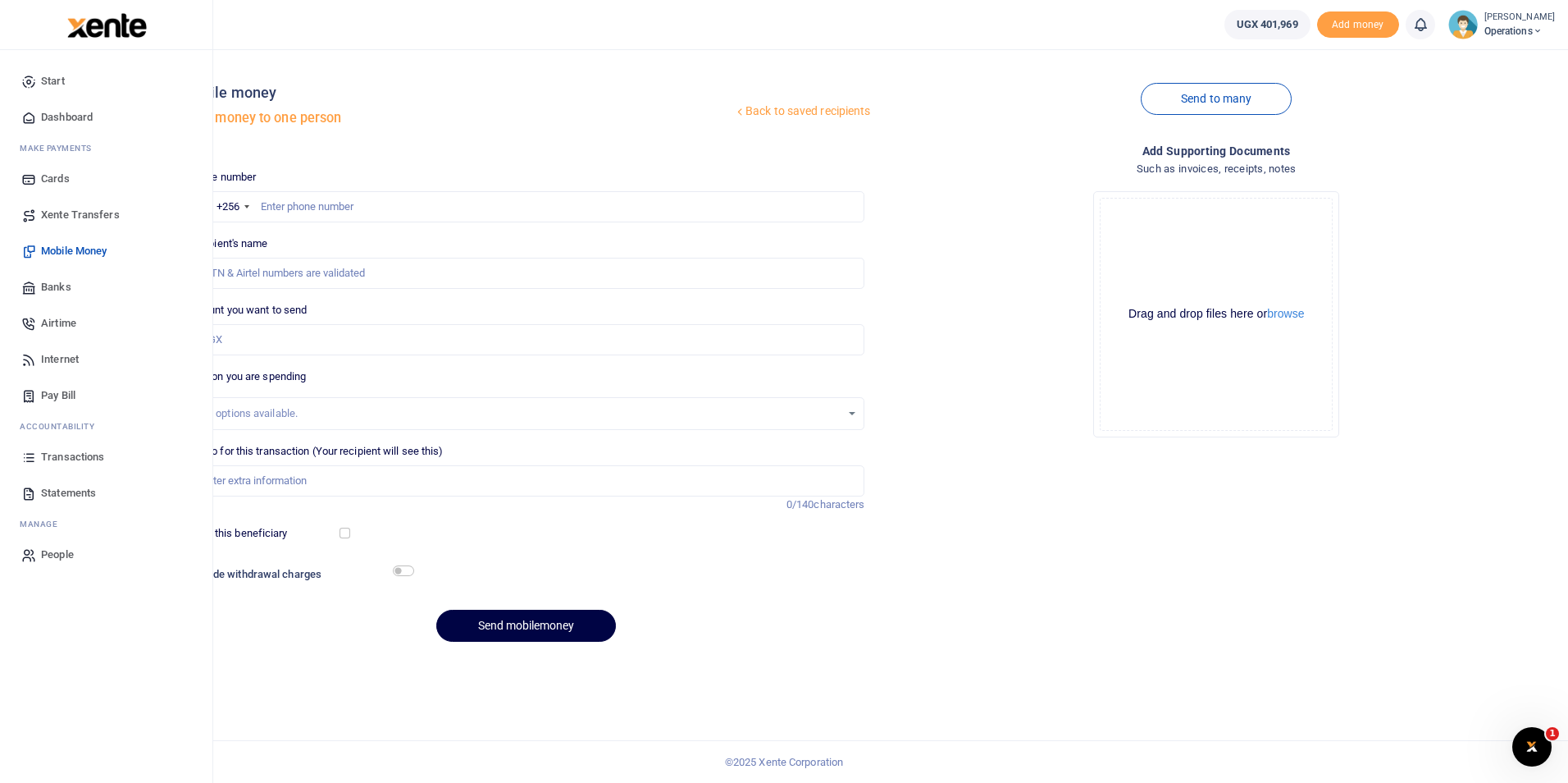
click at [67, 114] on span "Dashboard" at bounding box center [66, 116] width 51 height 16
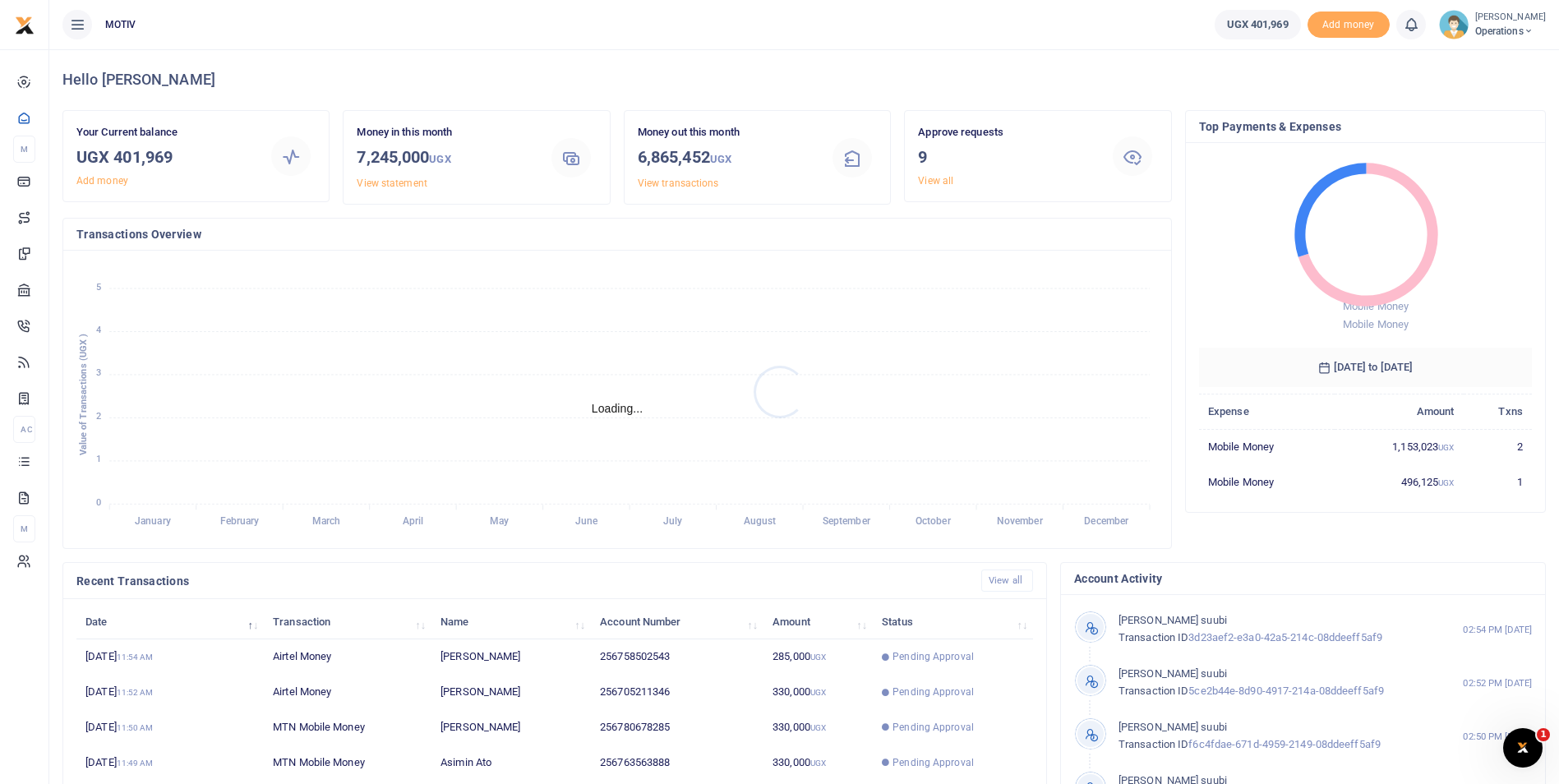
scroll to position [14, 14]
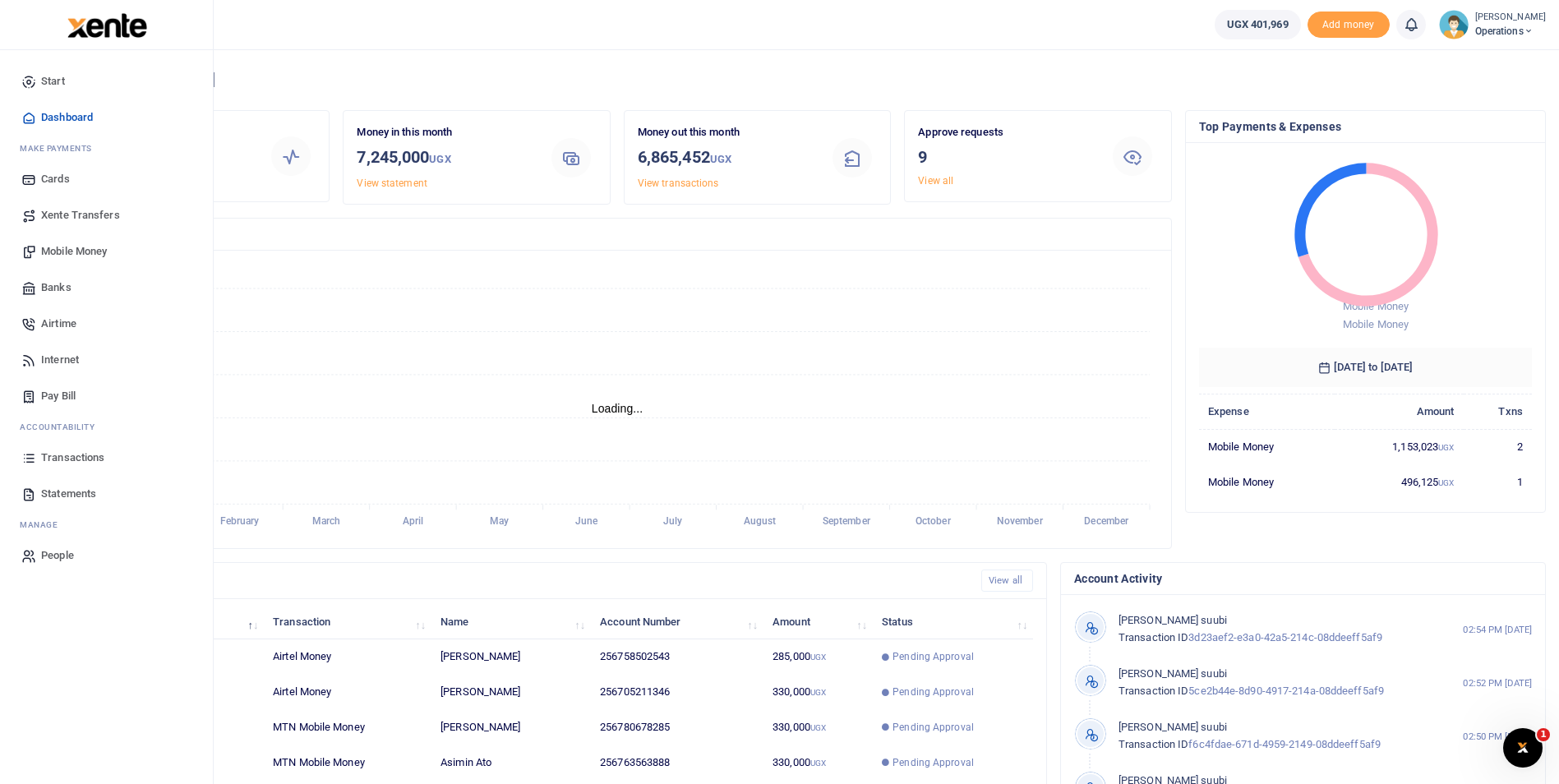
click at [61, 247] on span "Mobile Money" at bounding box center [74, 251] width 66 height 17
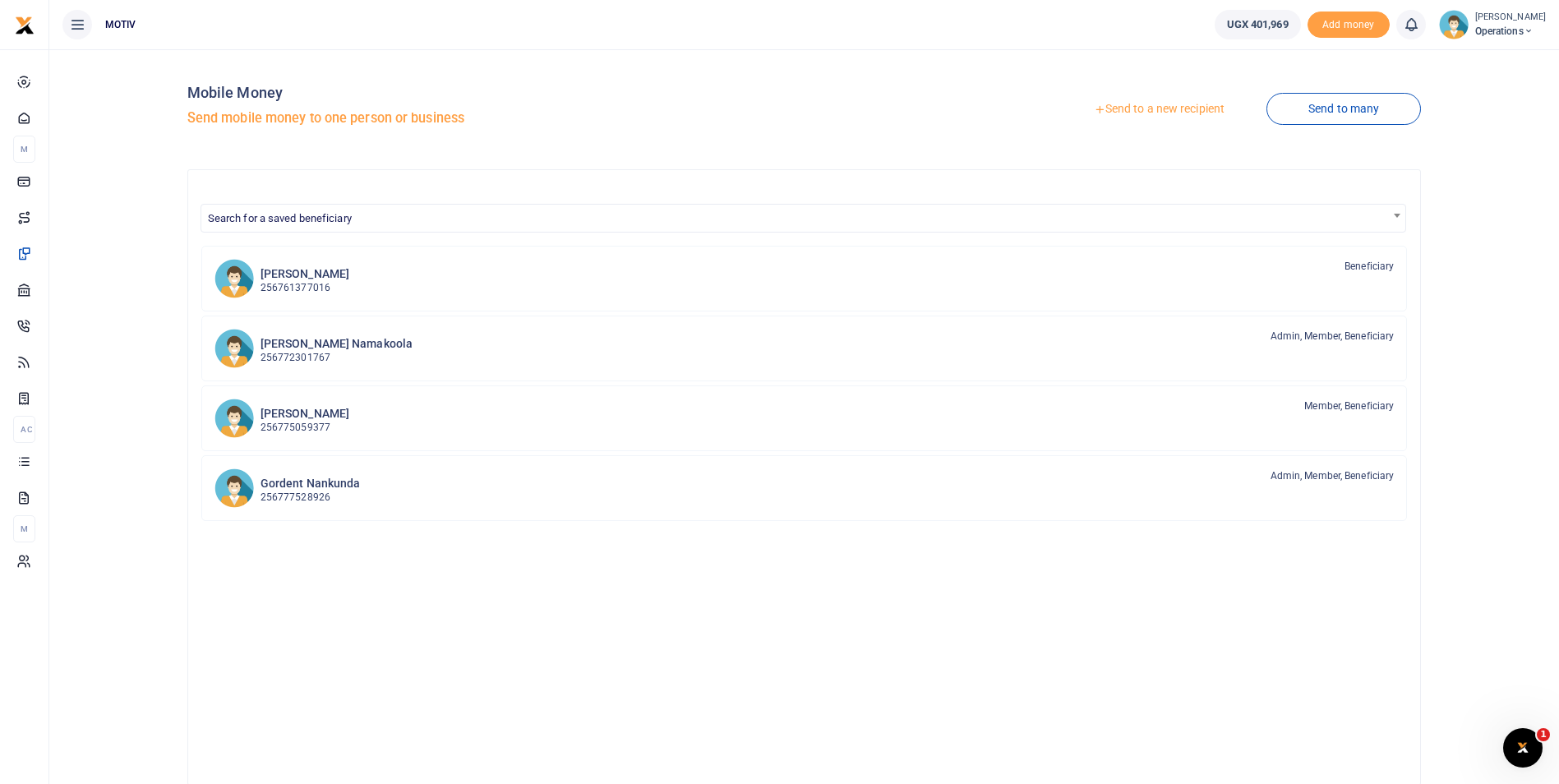
click at [1151, 108] on link "Send to a new recipient" at bounding box center [1159, 109] width 215 height 29
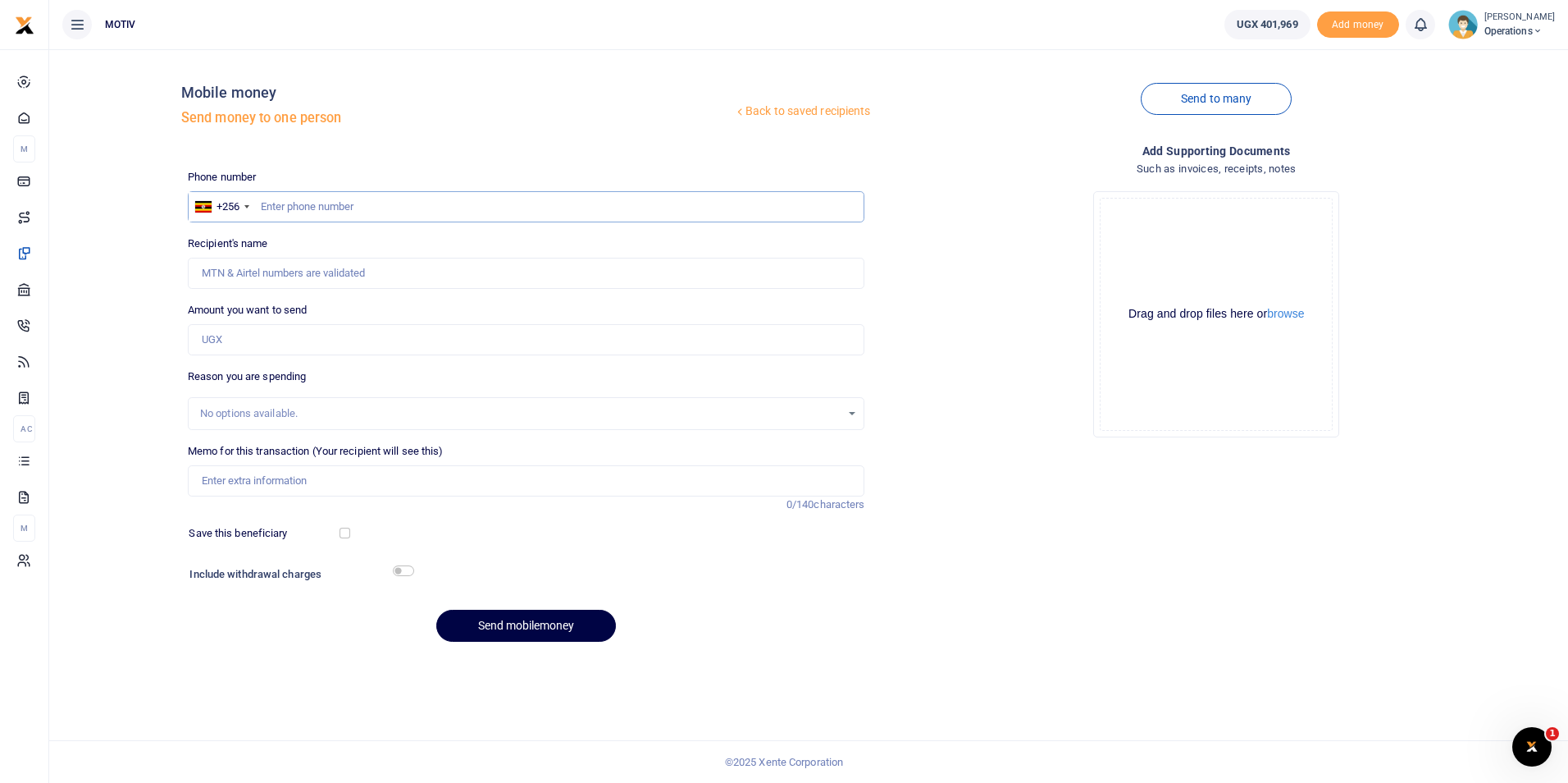
click at [317, 209] on input "text" at bounding box center [527, 207] width 678 height 31
paste input "775708681"
type input "0775708681"
type input "[PERSON_NAME]"
type input "0775708681"
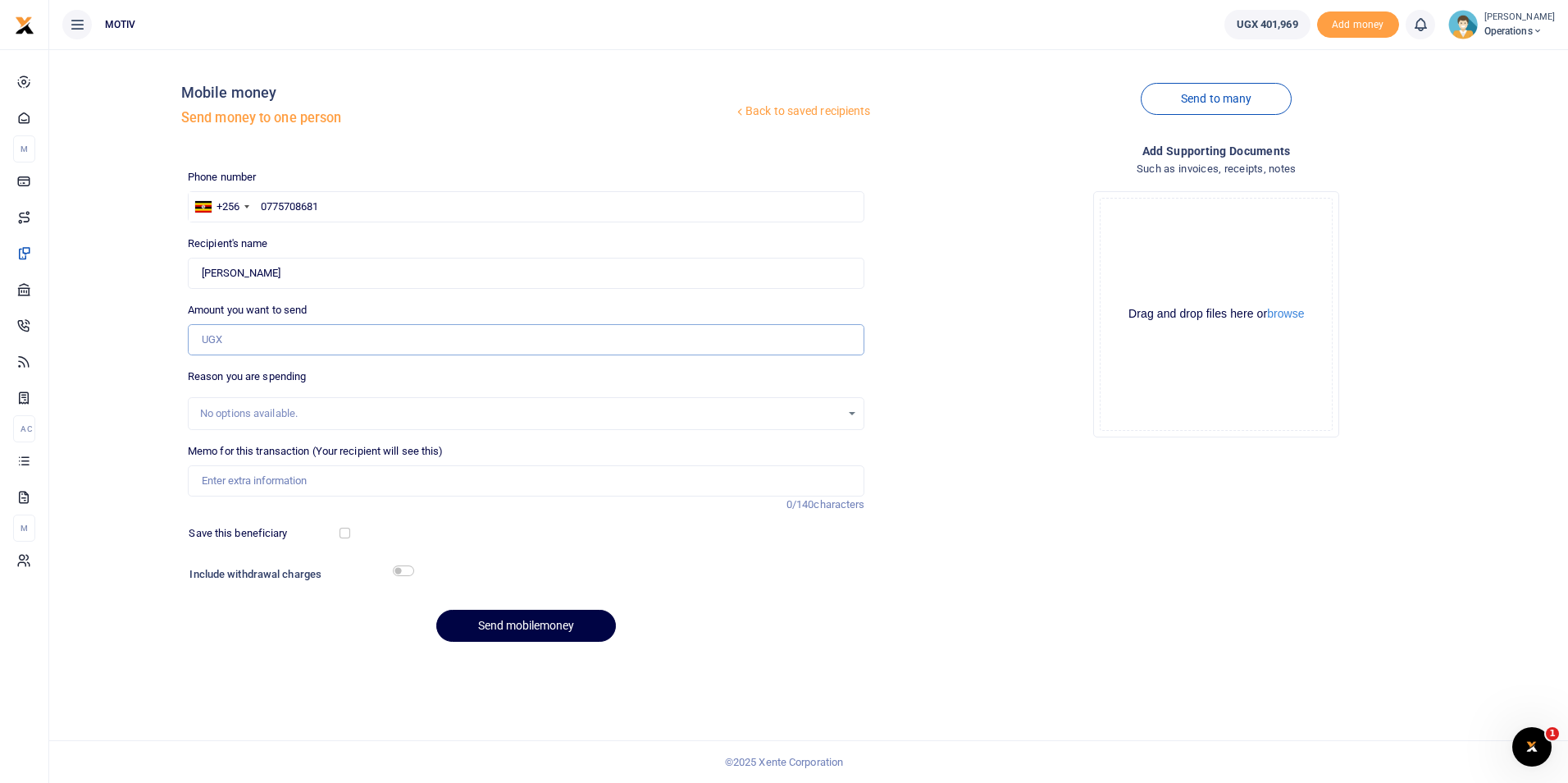
click at [281, 343] on input "Amount you want to send" at bounding box center [527, 340] width 678 height 31
paste input "240,000"
type input "240,000"
click at [279, 488] on input "Memo for this transaction (Your recipient will see this)" at bounding box center [527, 480] width 678 height 31
type input "Salary for [DATE]"
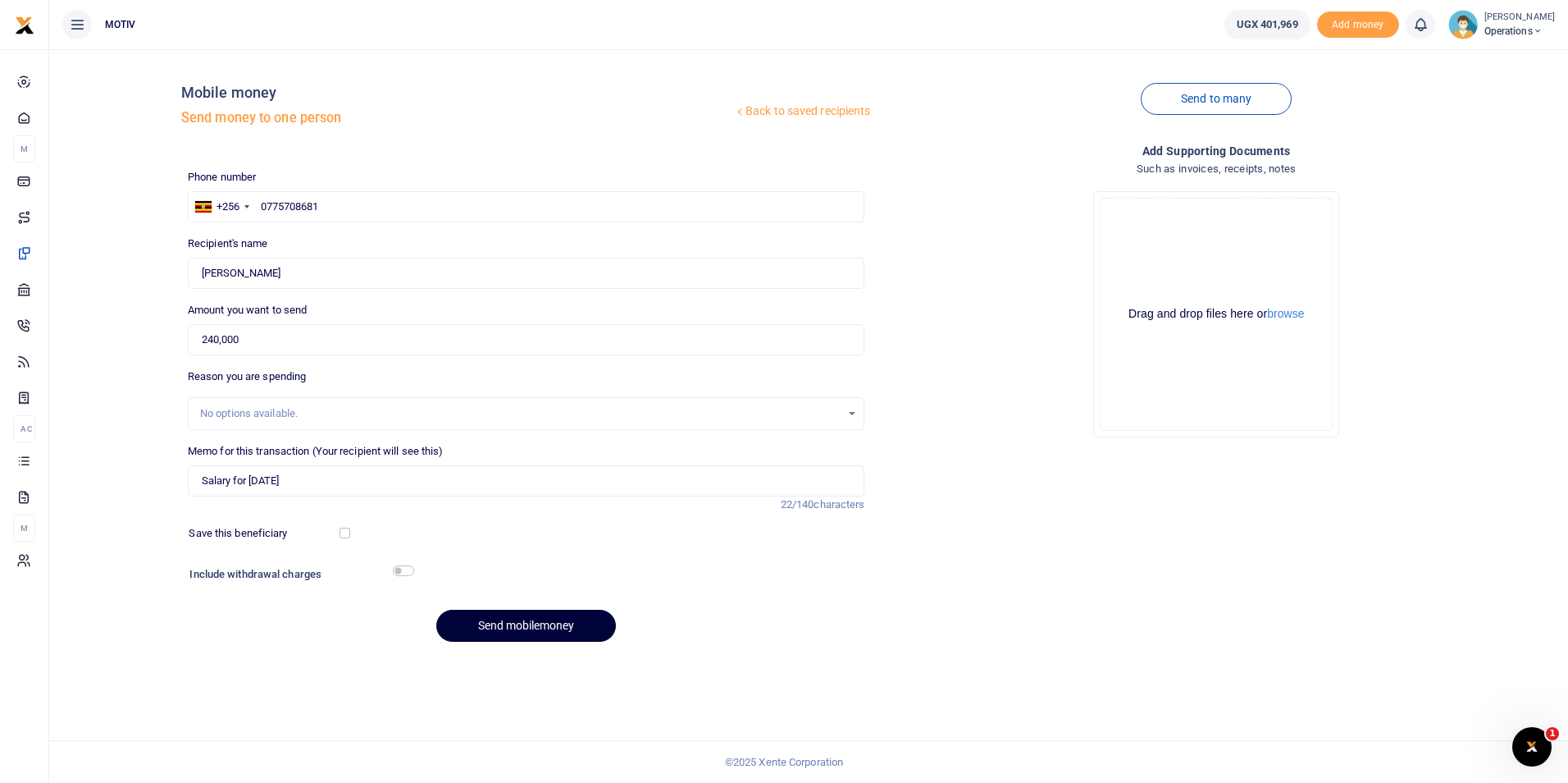
click at [486, 620] on button "Send mobilemoney" at bounding box center [526, 625] width 179 height 32
click at [321, 214] on input "text" at bounding box center [527, 207] width 678 height 31
paste input "703891060"
type input "0703891060"
type input "[PERSON_NAME]"
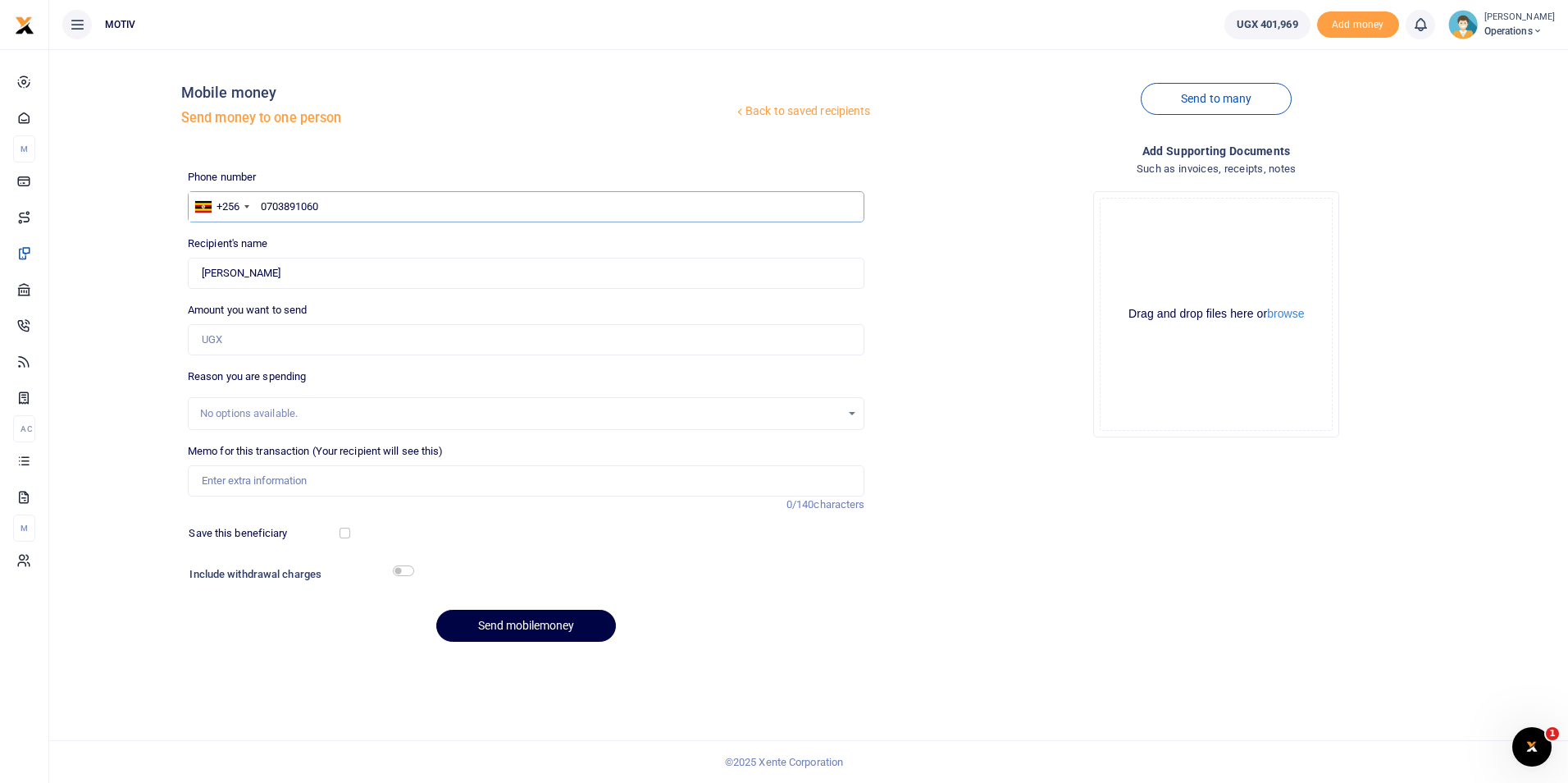
type input "0703891060"
click at [307, 337] on input "Amount you want to send" at bounding box center [527, 340] width 678 height 31
paste input "330,000"
type input "330,000"
click at [237, 481] on input "Memo for this transaction (Your recipient will see this)" at bounding box center [527, 480] width 678 height 31
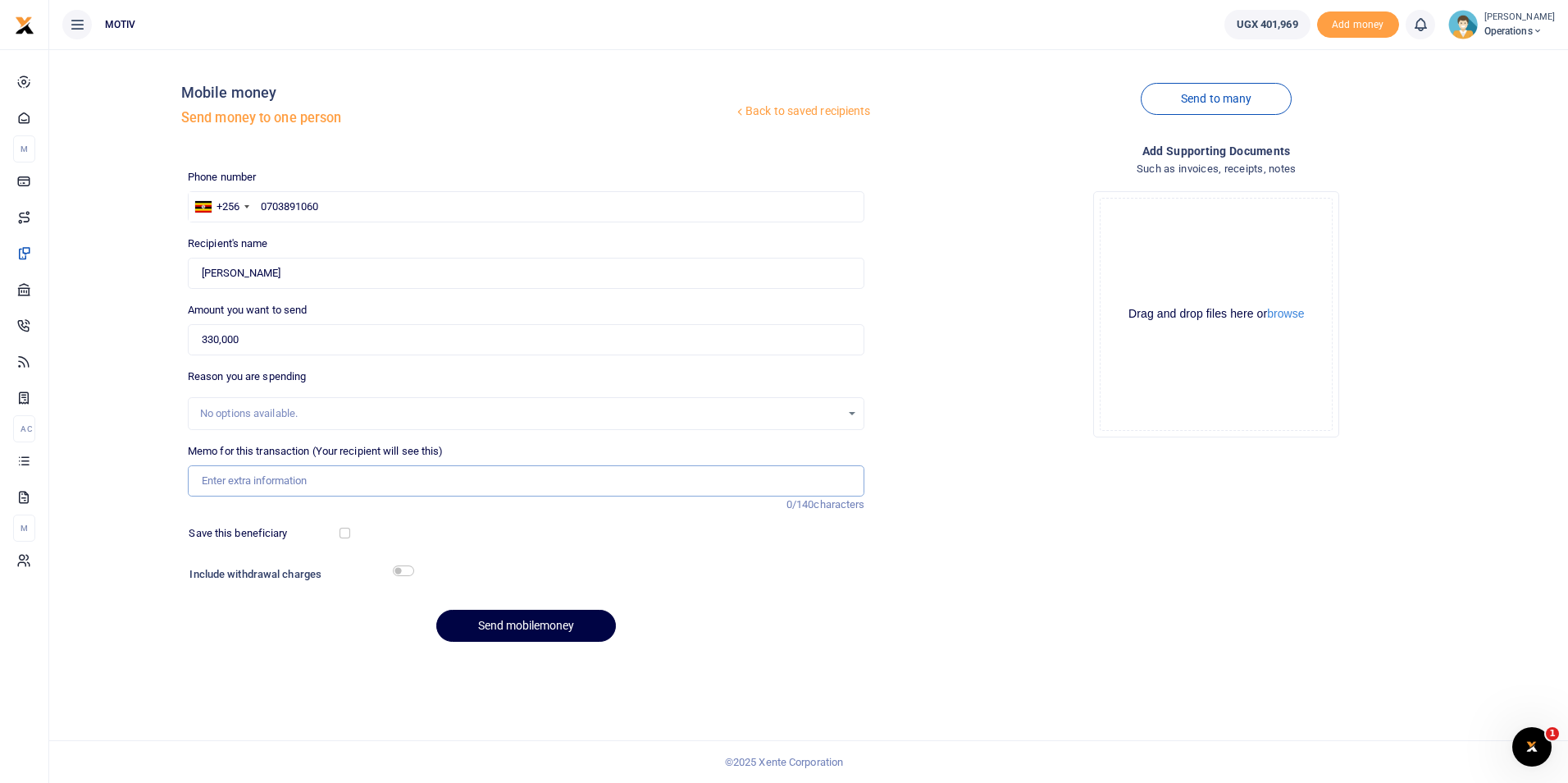
type input "Salary for [DATE]"
click at [534, 619] on button "Send mobilemoney" at bounding box center [526, 625] width 179 height 32
click at [422, 212] on input "text" at bounding box center [527, 207] width 678 height 31
paste input "703295245"
type input "0703295245"
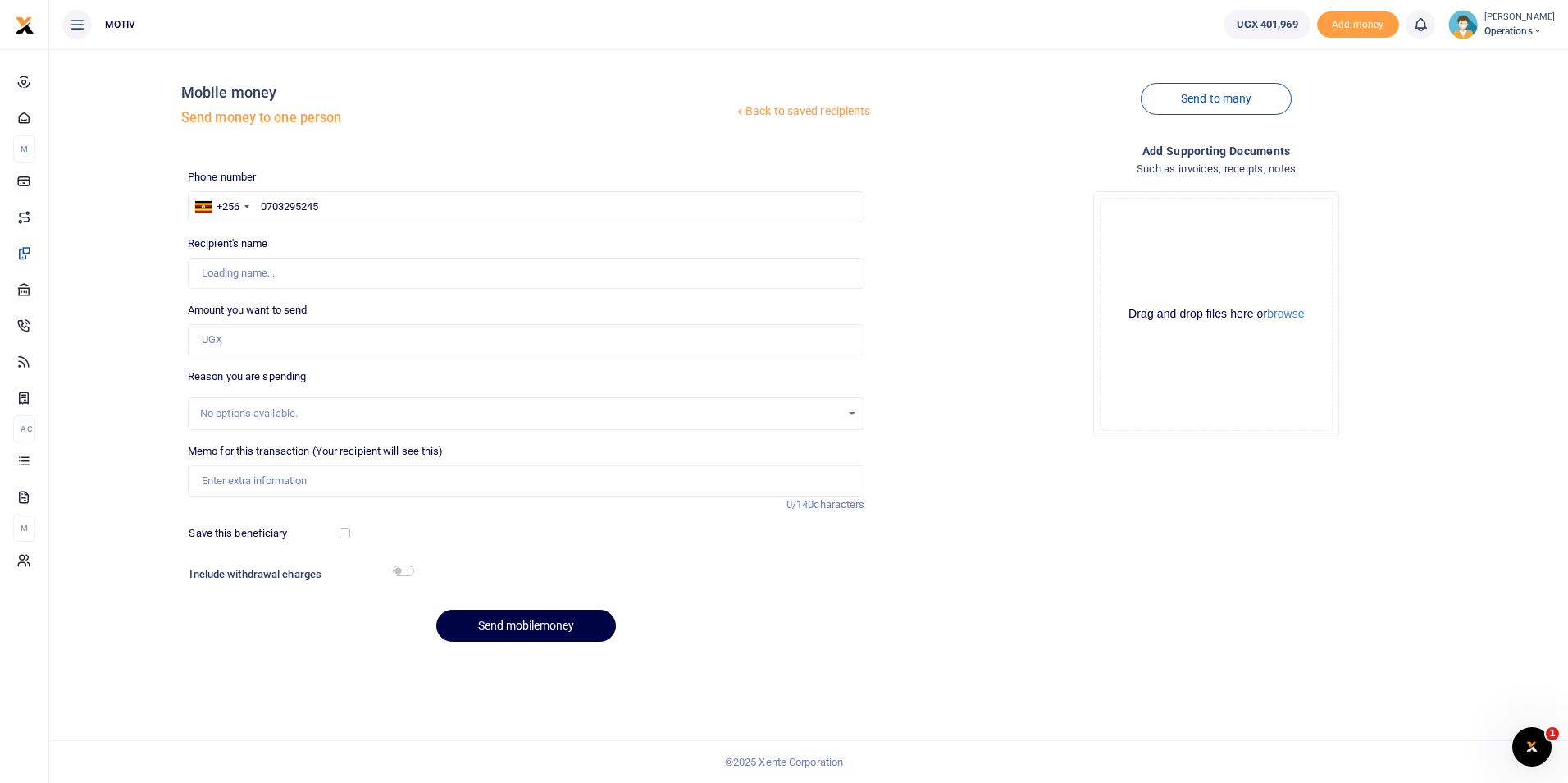
click at [147, 288] on div "Back to saved recipients Mobile money Send money to one person Send to many Pho…" at bounding box center [809, 358] width 1506 height 593
type input "Phionah Nakyazze"
click at [258, 338] on input "Amount you want to send" at bounding box center [527, 340] width 678 height 31
paste input "225,000"
type input "225,000"
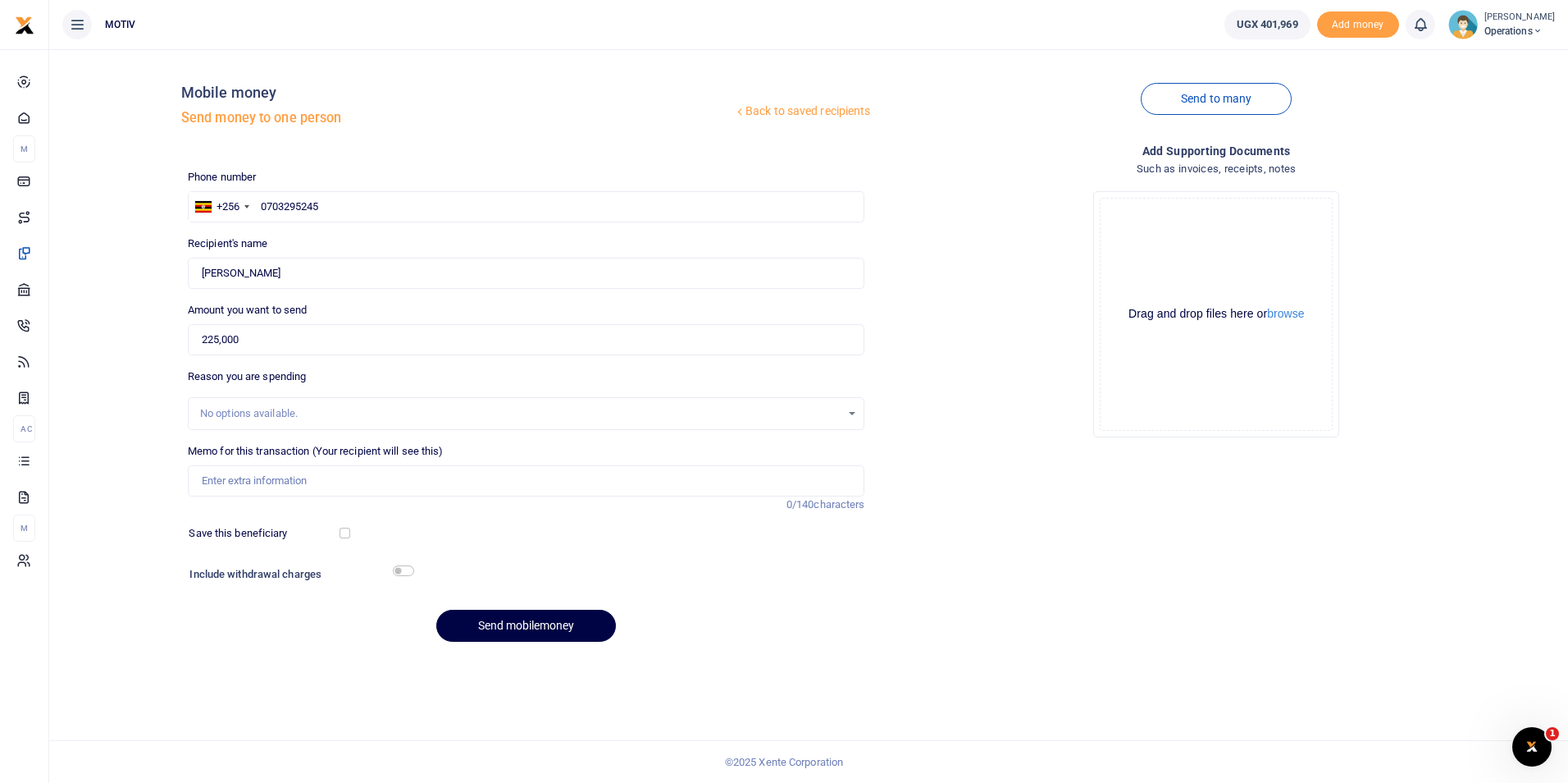
click at [120, 404] on div "Back to saved recipients Mobile money Send money to one person Send to many Pho…" at bounding box center [809, 358] width 1506 height 593
click at [229, 481] on input "Memo for this transaction (Your recipient will see this)" at bounding box center [527, 480] width 678 height 31
type input "Salary for [DATE]"
click at [496, 622] on button "Send mobilemoney" at bounding box center [526, 625] width 179 height 32
click at [399, 211] on input "text" at bounding box center [527, 207] width 678 height 31
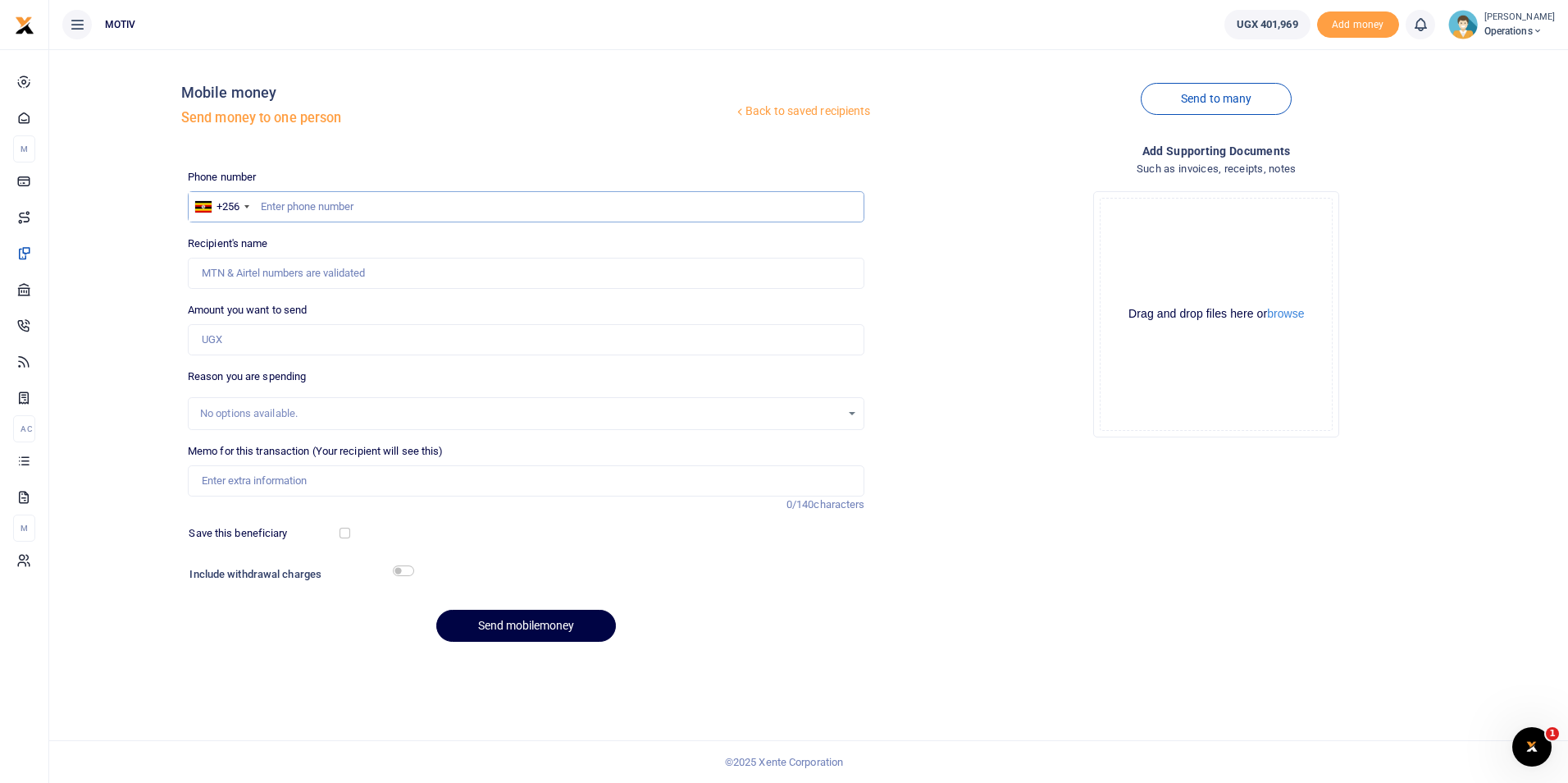
paste input "776516974"
type input "776516974"
type input "[PERSON_NAME]"
click at [262, 205] on input "776516974" at bounding box center [527, 207] width 678 height 31
type input "0776516974"
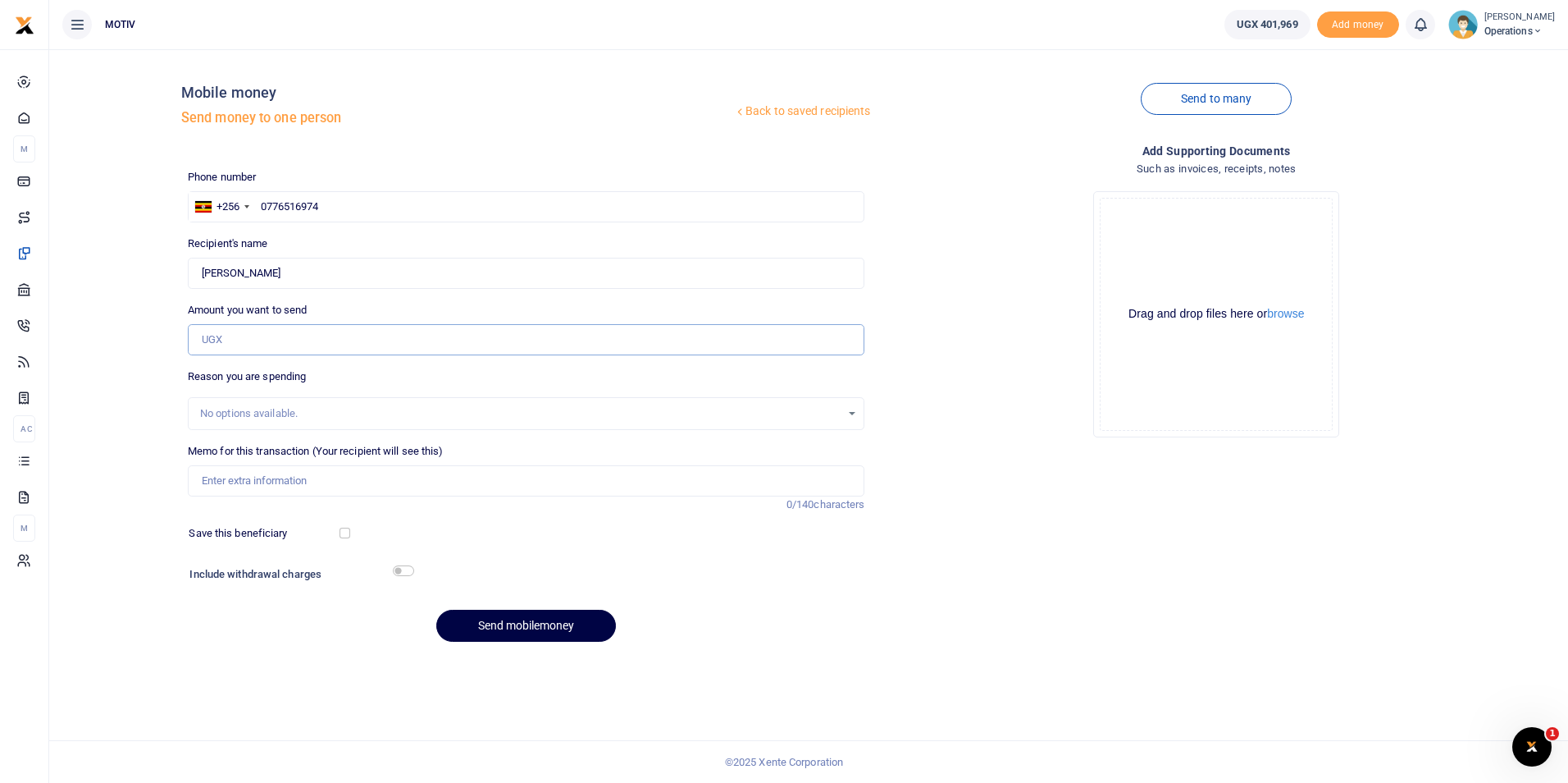
click at [351, 347] on input "Amount you want to send" at bounding box center [527, 340] width 678 height 31
paste input "330,000"
type input "330,000"
click at [256, 480] on input "Memo for this transaction (Your recipient will see this)" at bounding box center [527, 480] width 678 height 31
type input "Salary for August 2025"
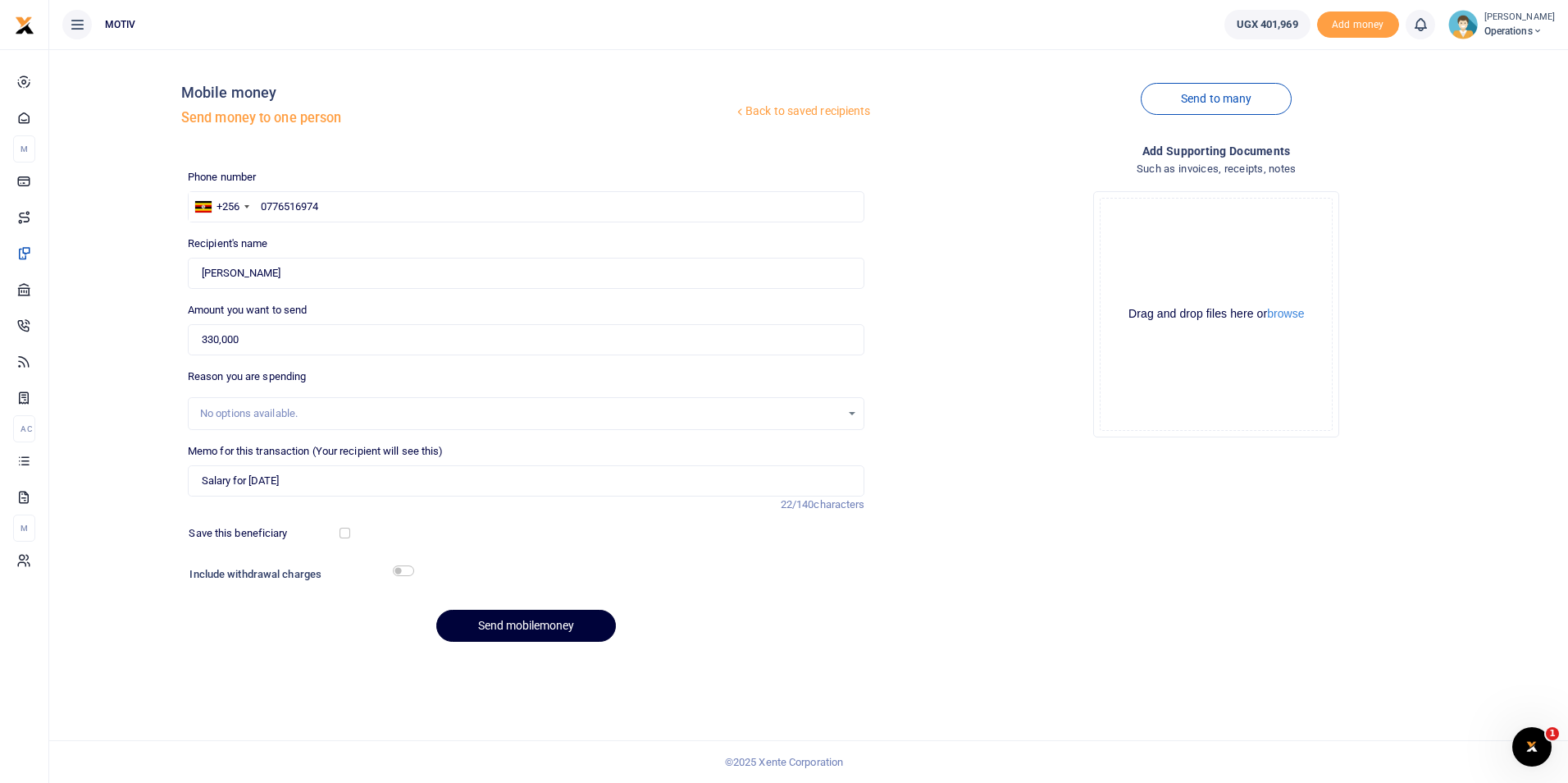
click at [490, 622] on button "Send mobilemoney" at bounding box center [526, 625] width 179 height 32
click at [398, 207] on input "text" at bounding box center [527, 207] width 678 height 31
paste input "761668721"
type input "0761668721"
type input "Chris Opolot"
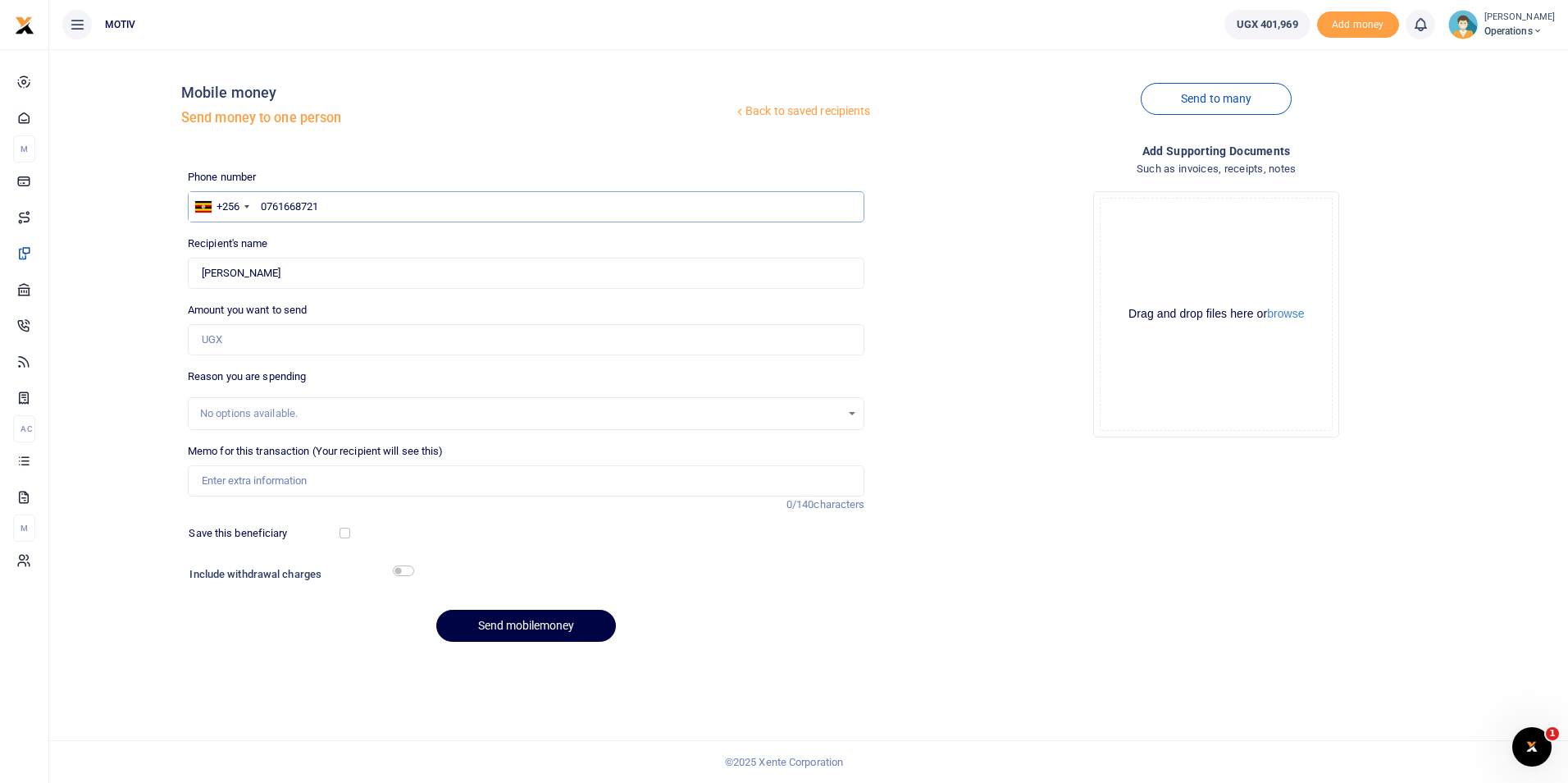
type input "0761668721"
click at [426, 341] on input "Amount you want to send" at bounding box center [527, 340] width 678 height 31
paste input "330,000"
type input "330,000"
click at [273, 481] on input "Memo for this transaction (Your recipient will see this)" at bounding box center [527, 480] width 678 height 31
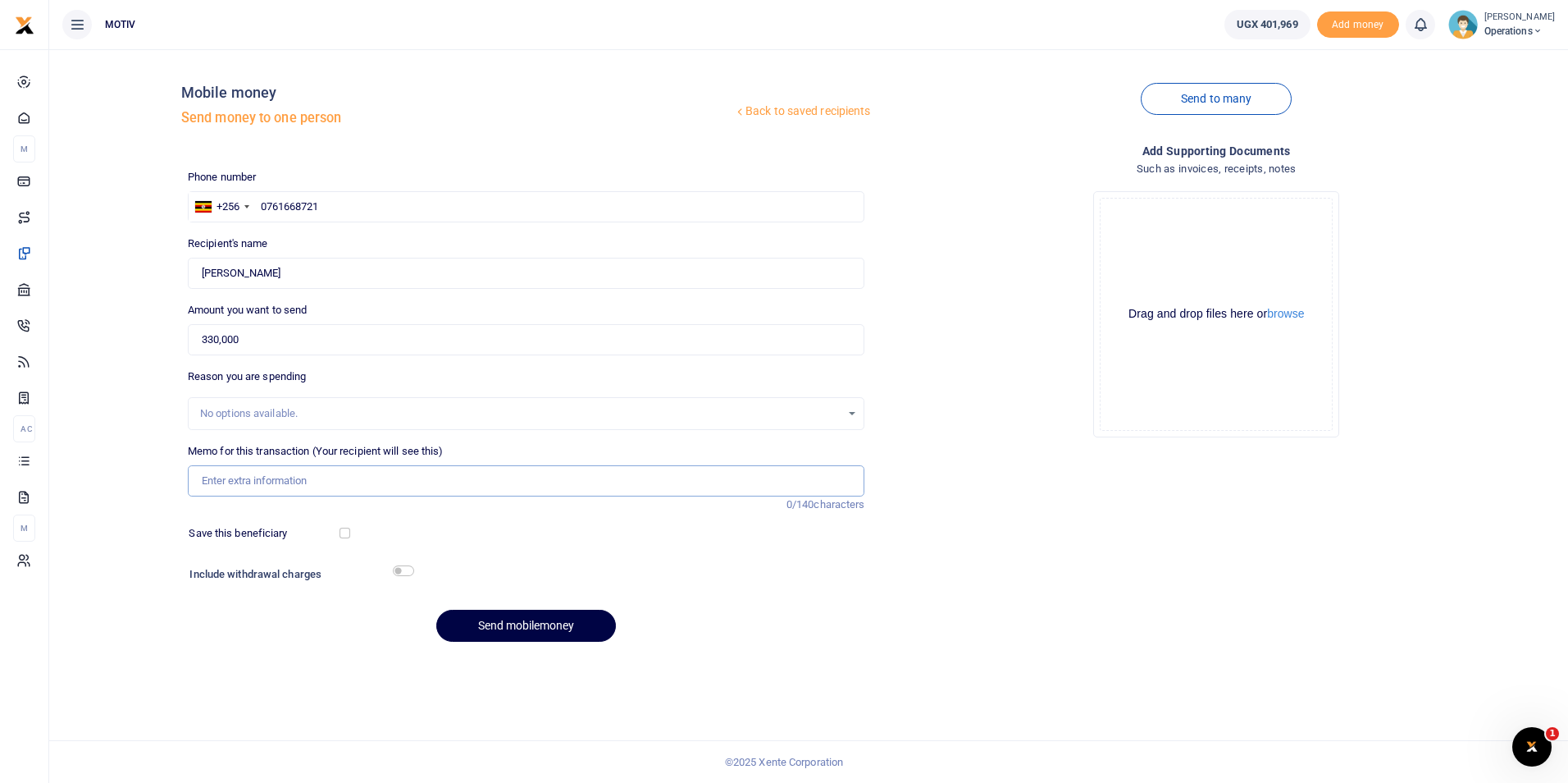
type input "Salary for August 2025"
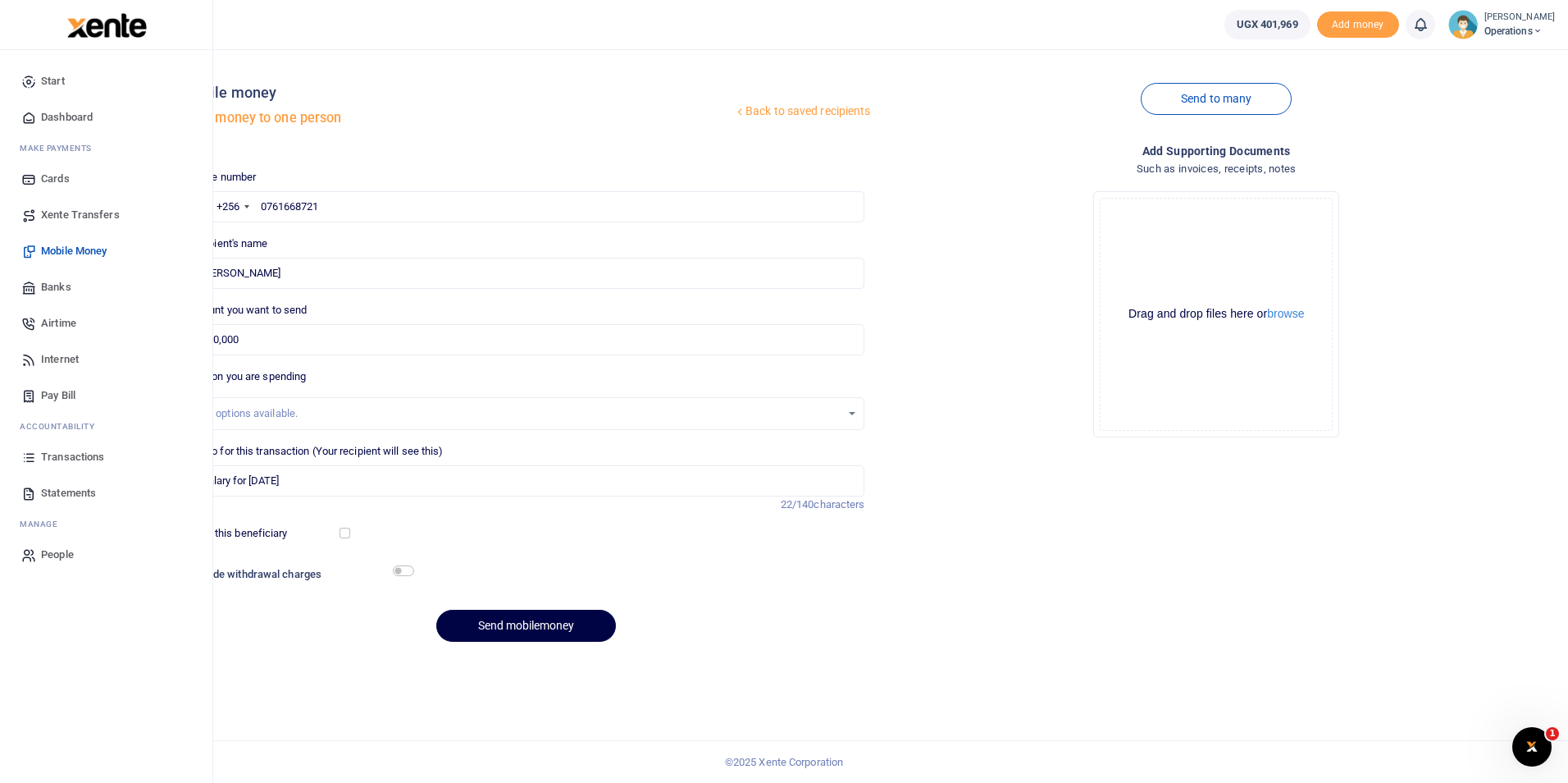
click at [76, 109] on span "Dashboard" at bounding box center [66, 116] width 51 height 16
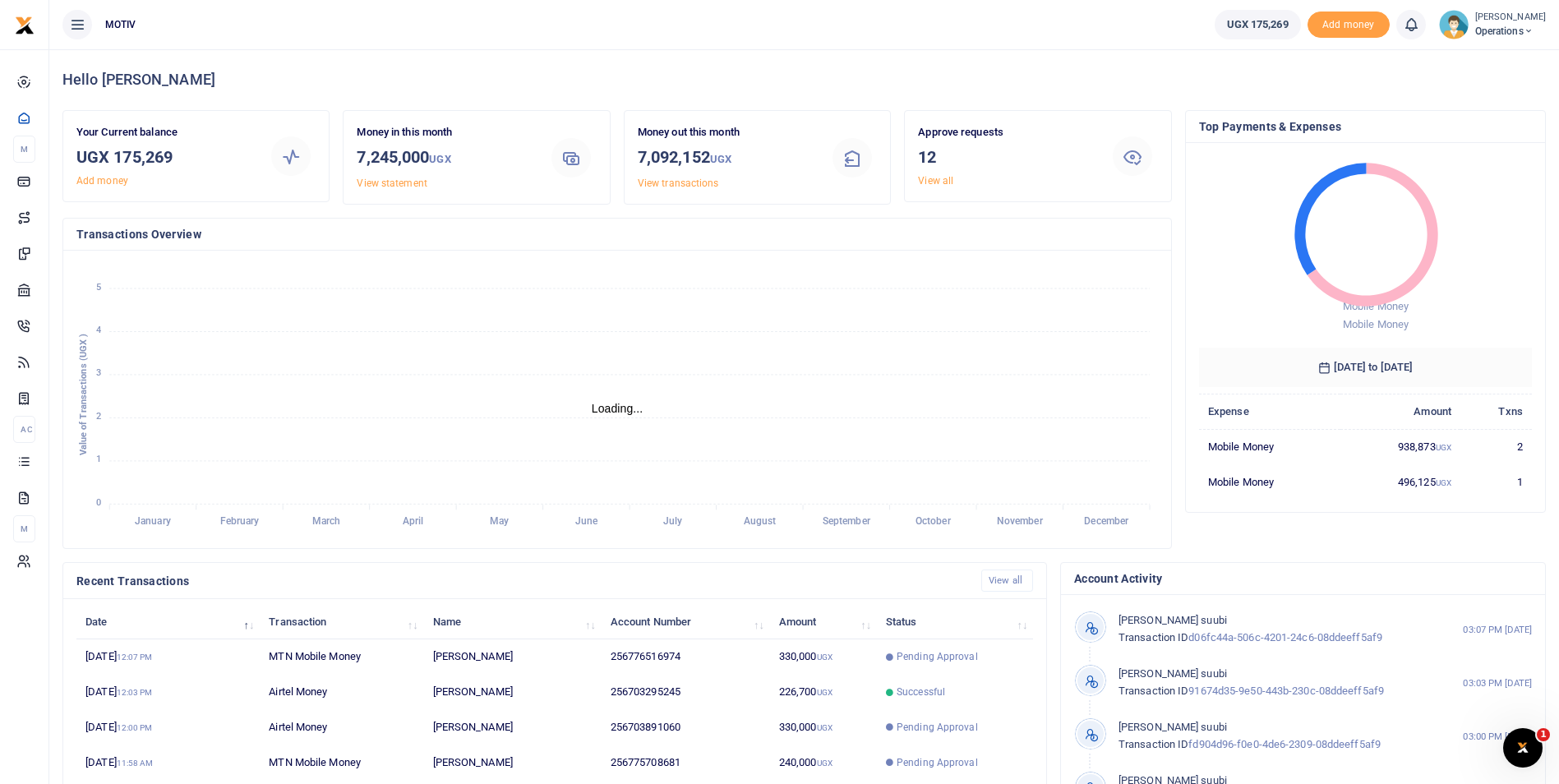
scroll to position [14, 14]
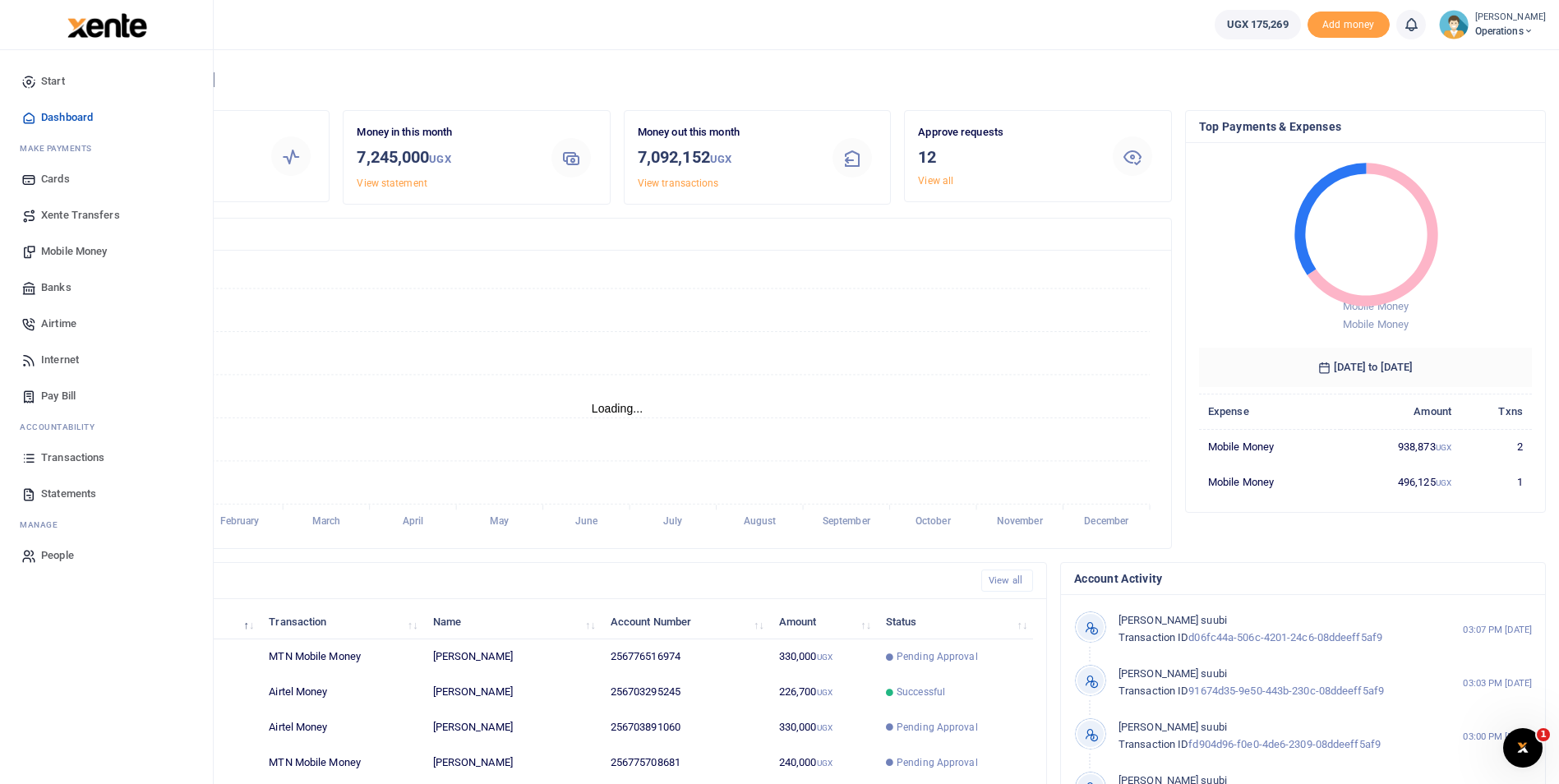
click at [64, 254] on span "Mobile Money" at bounding box center [74, 251] width 66 height 17
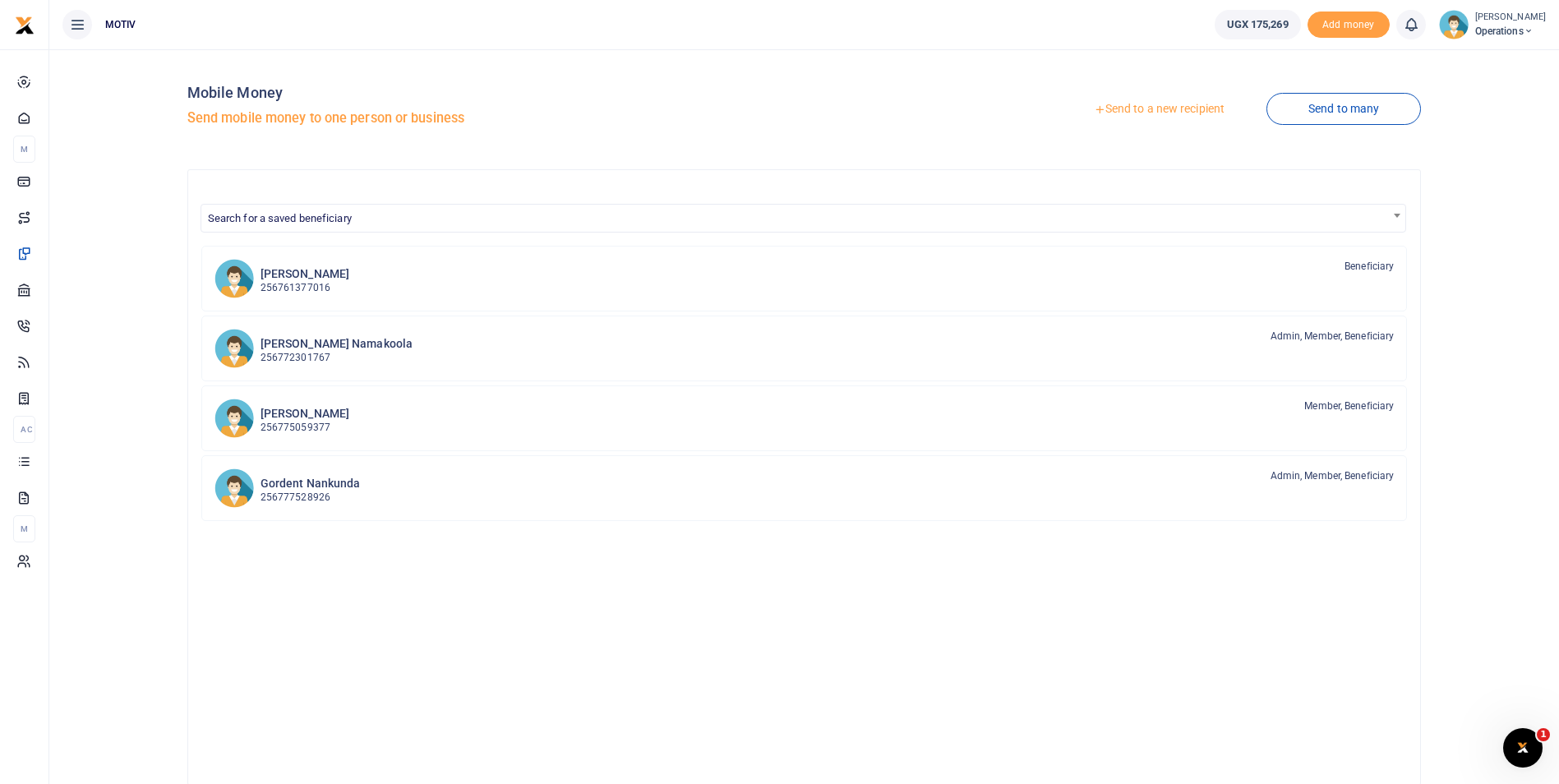
click at [1128, 110] on link "Send to a new recipient" at bounding box center [1159, 109] width 215 height 29
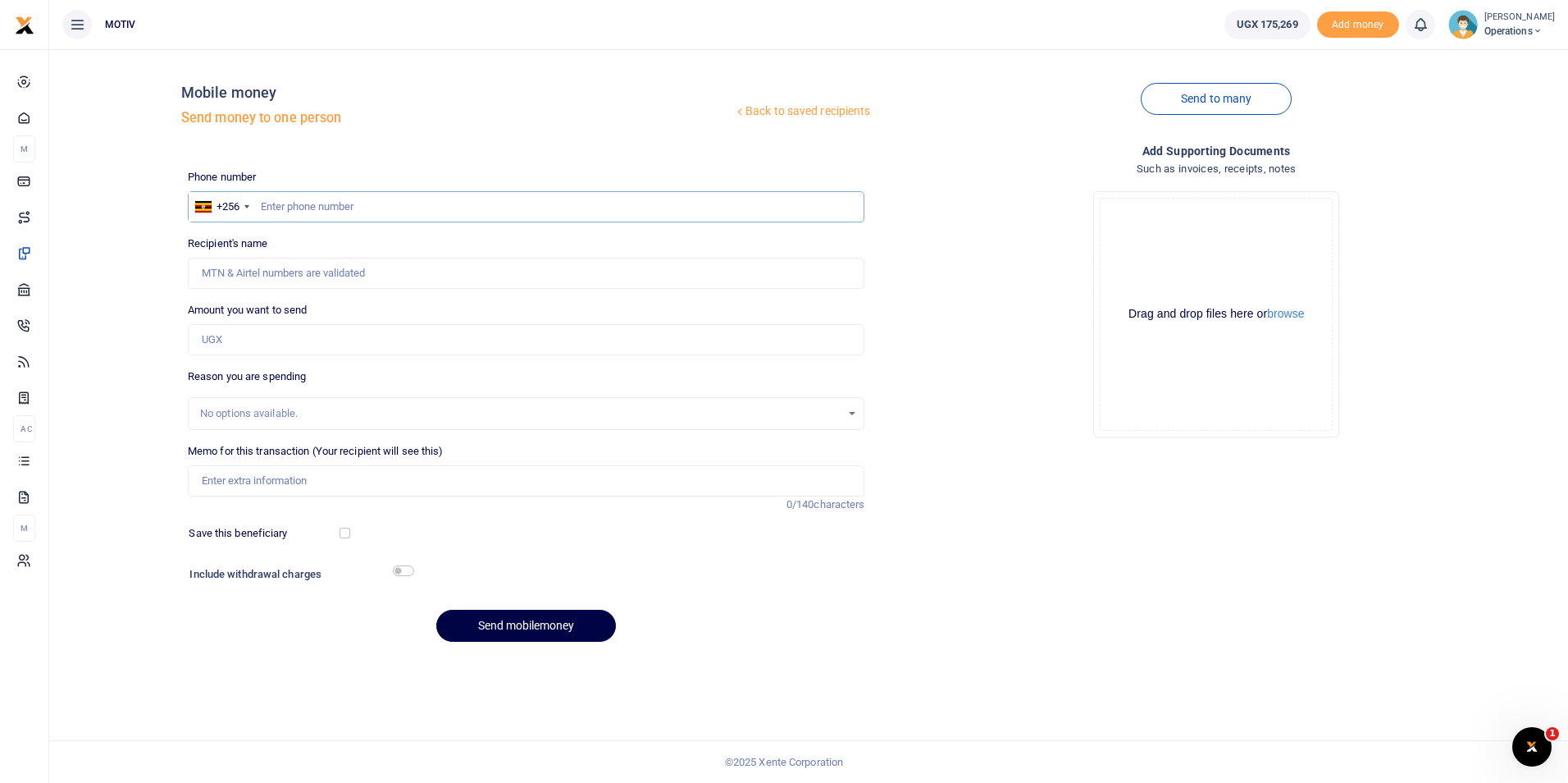
click at [305, 210] on input "text" at bounding box center [527, 207] width 678 height 31
paste input "761668721"
type input "0761668721"
type input "Chris Opolot"
type input "0761668721"
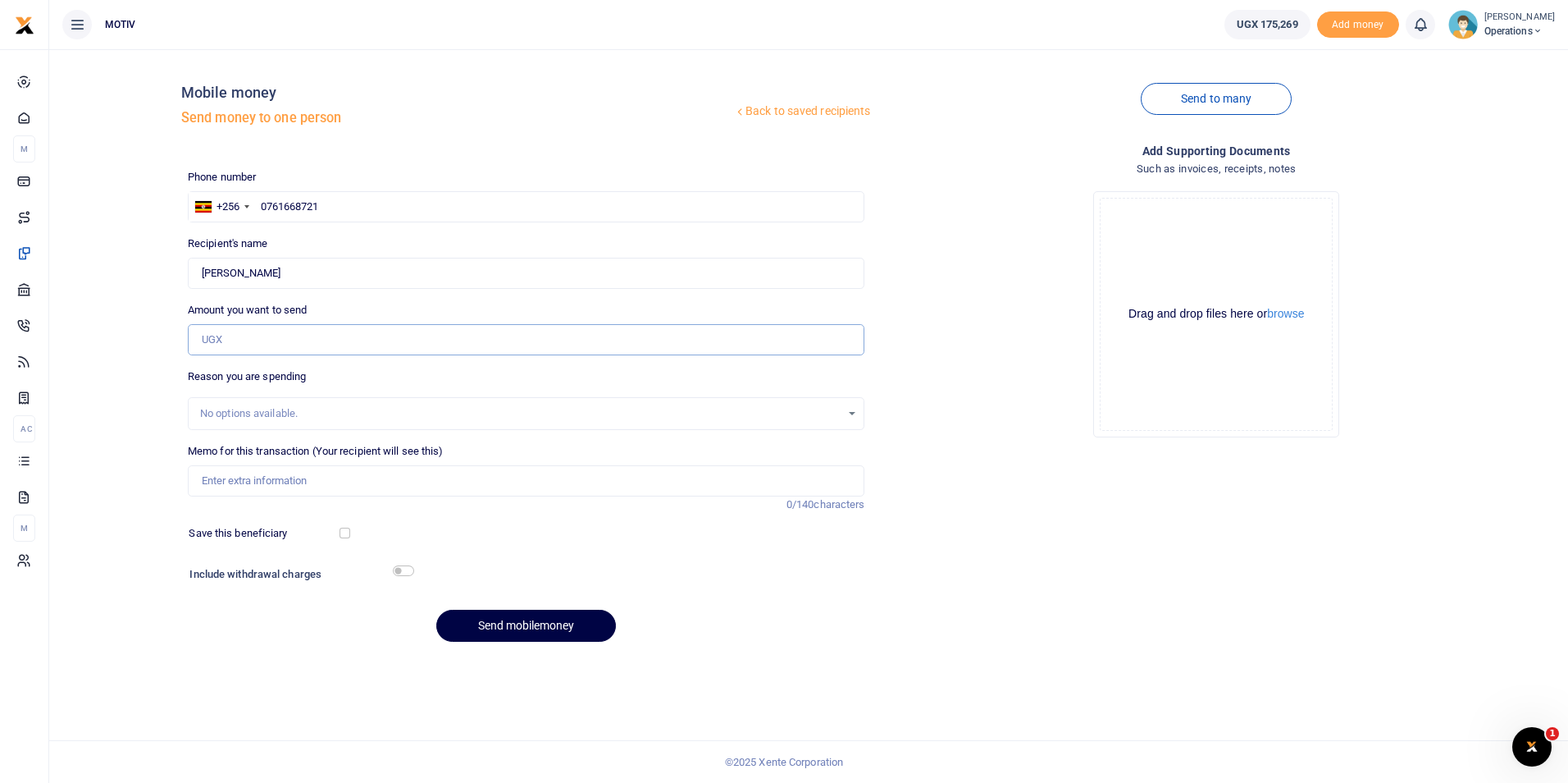
click at [237, 343] on input "Amount you want to send" at bounding box center [527, 340] width 678 height 31
type input "330,000"
type input "Salary for [DATE]"
click at [494, 624] on button "Send mobilemoney" at bounding box center [526, 625] width 179 height 32
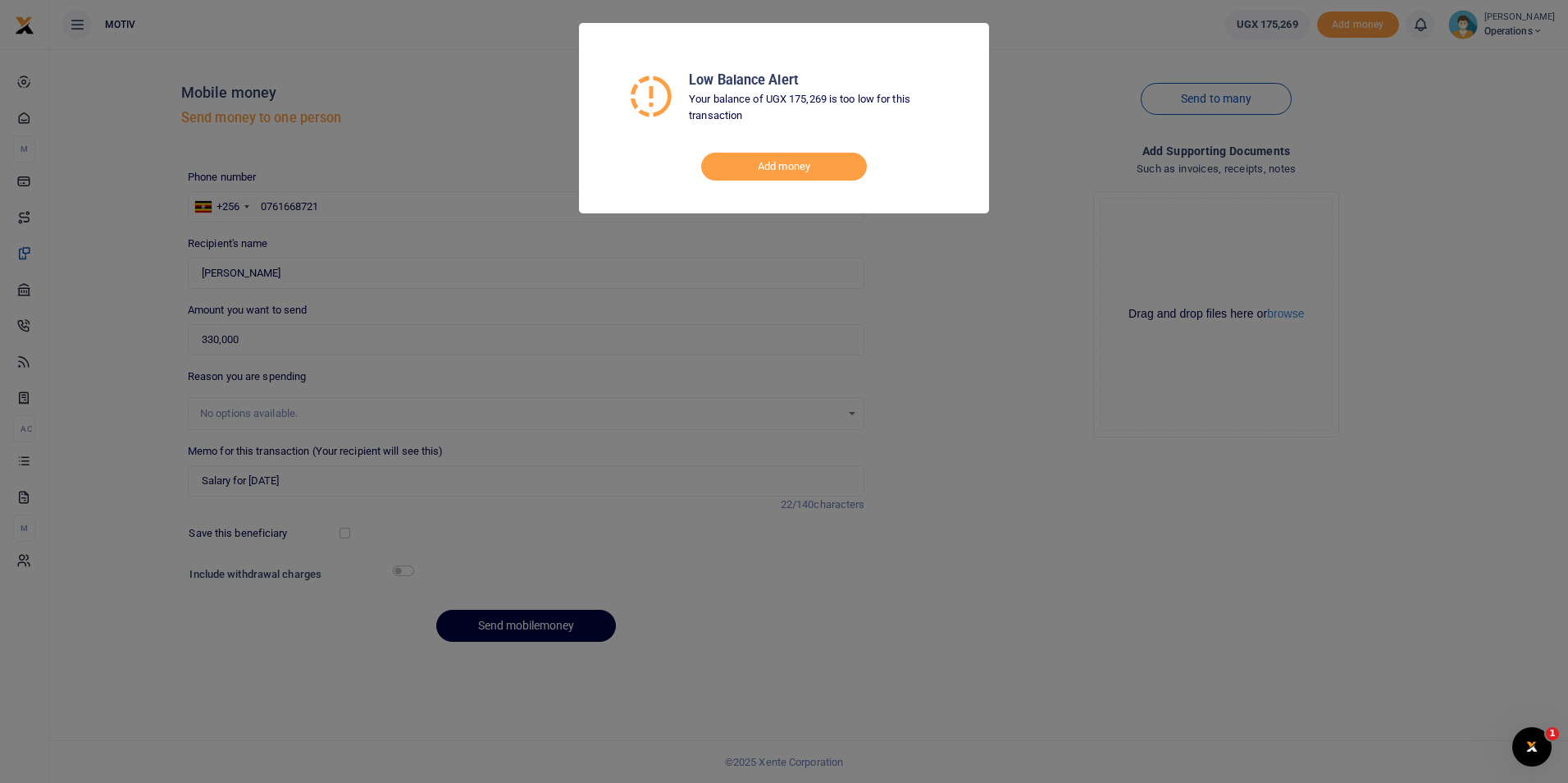
click at [648, 598] on div "Low Balance Alert Your balance of UGX 175,269 is too low for this transaction A…" at bounding box center [784, 391] width 1568 height 783
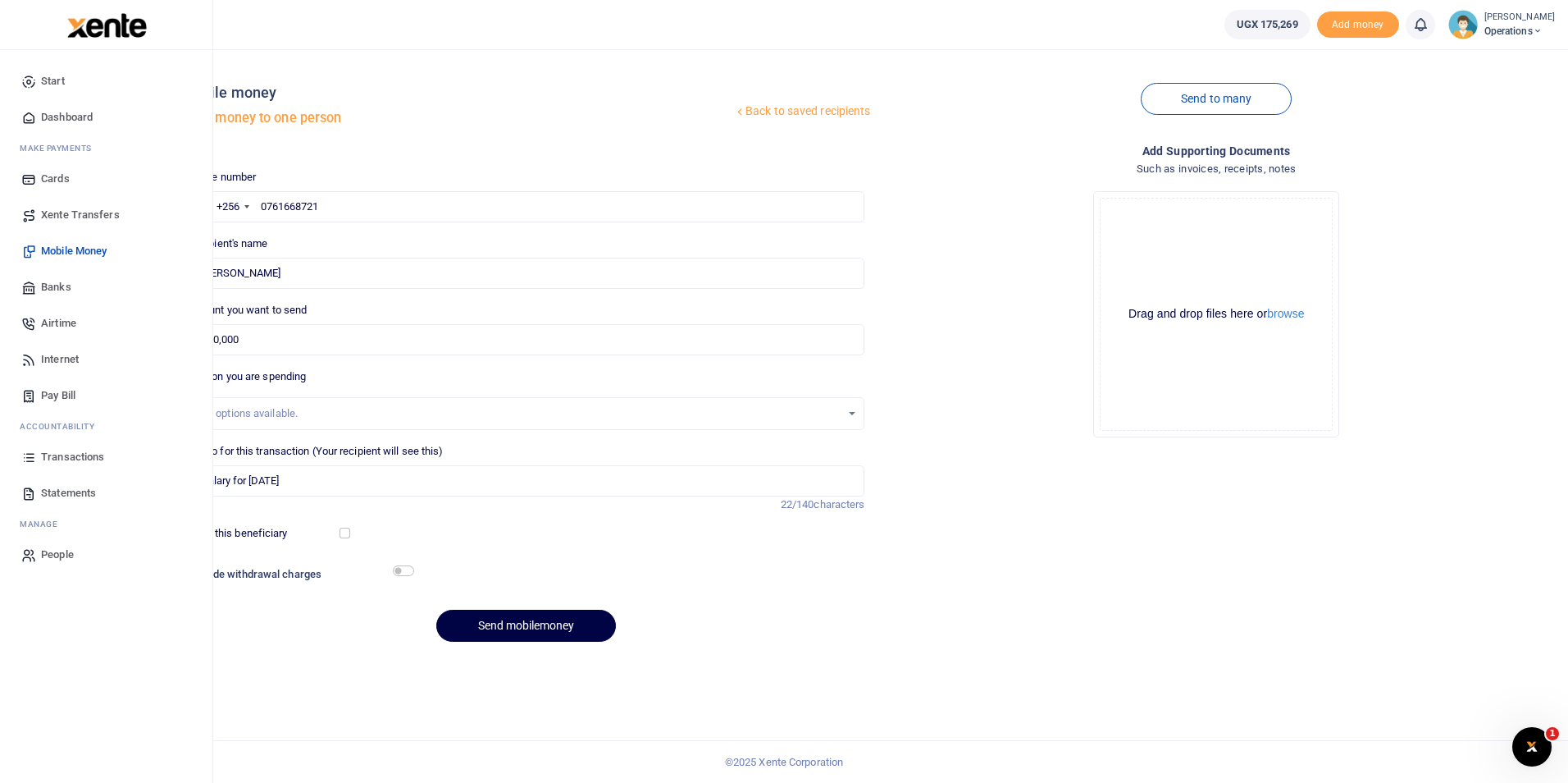
click at [72, 116] on span "Dashboard" at bounding box center [66, 116] width 51 height 16
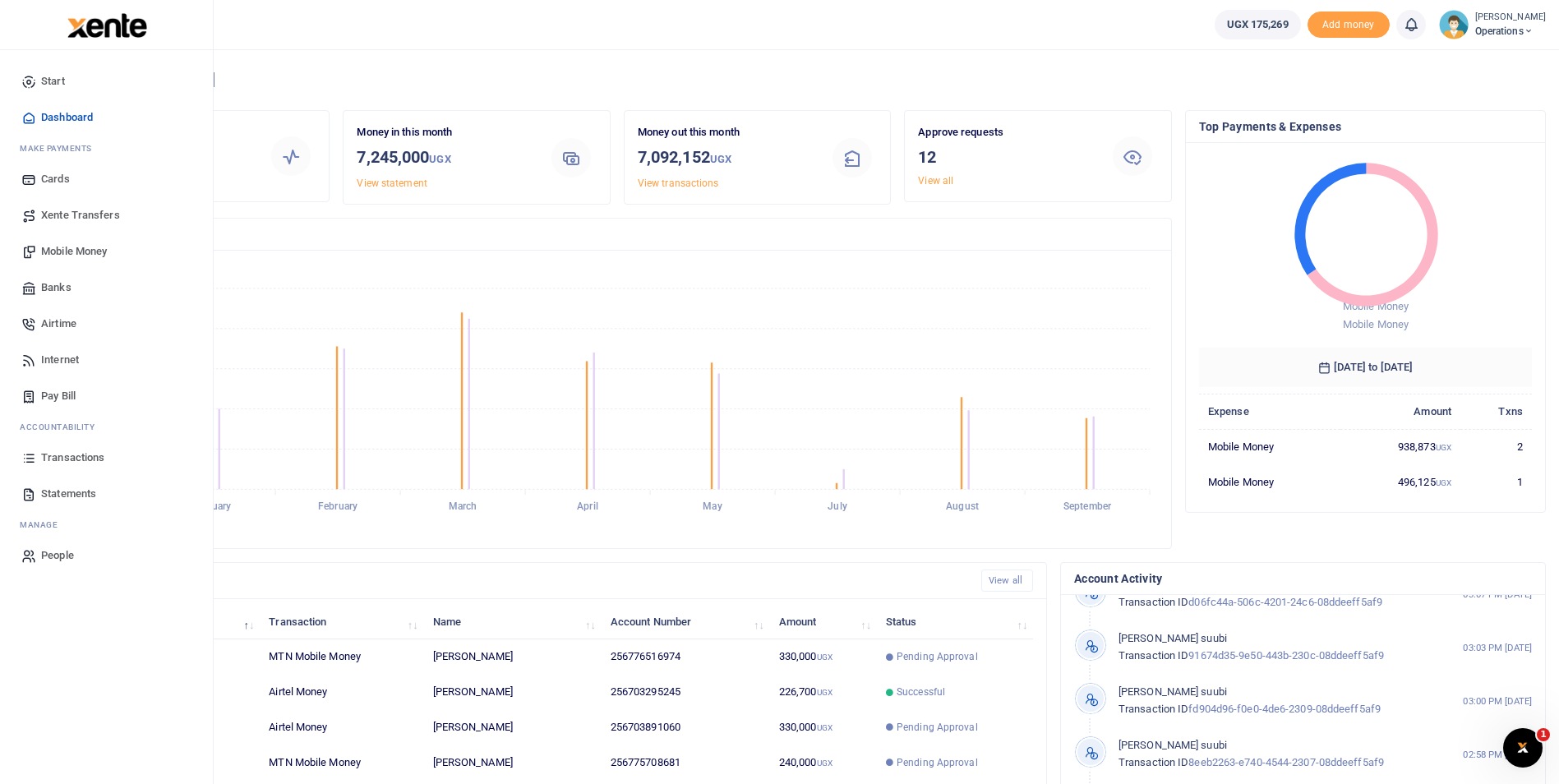
click at [54, 248] on span "Mobile Money" at bounding box center [74, 251] width 66 height 17
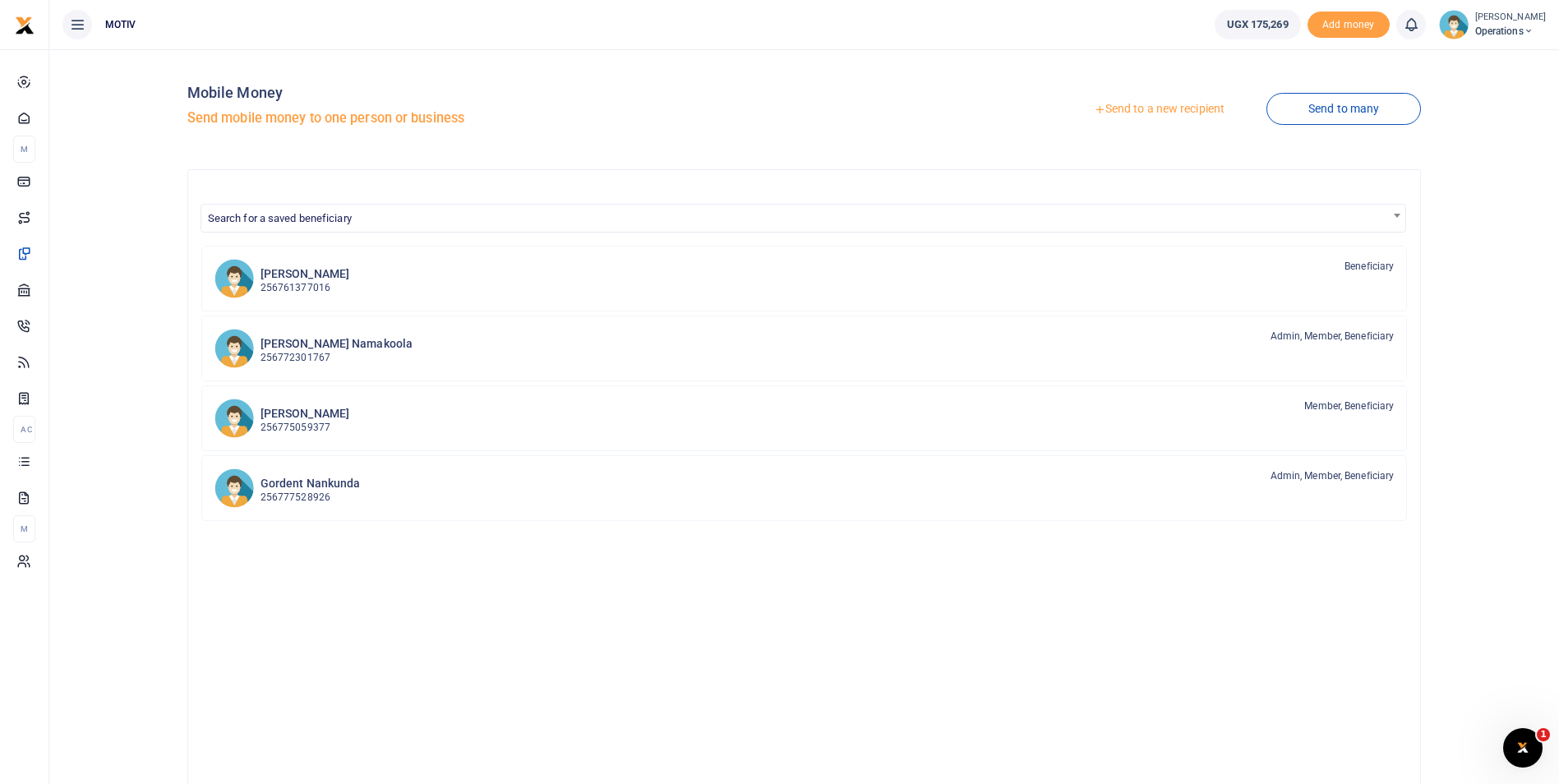
click at [1137, 111] on link "Send to a new recipient" at bounding box center [1159, 109] width 215 height 29
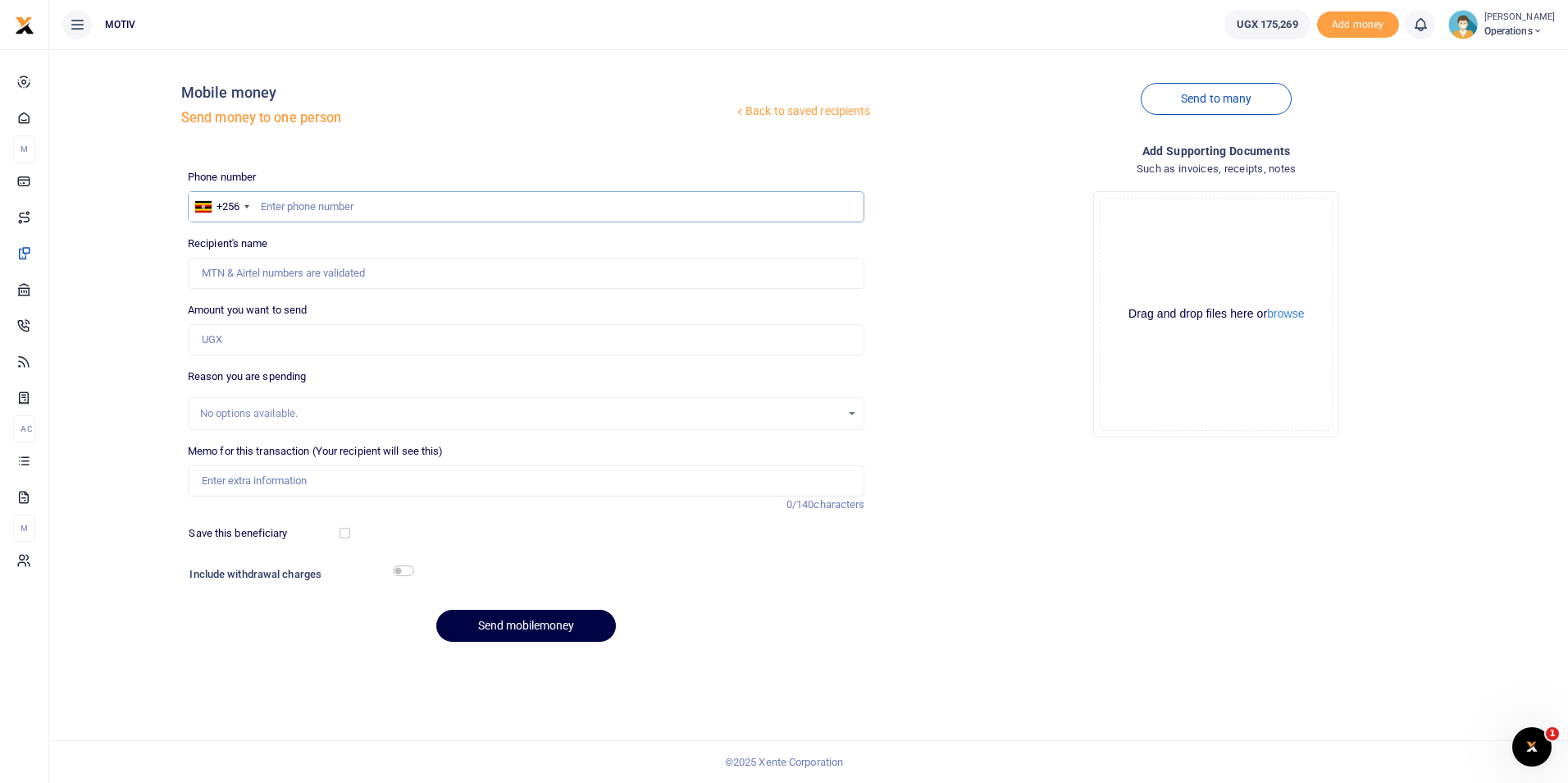
click at [368, 210] on input "text" at bounding box center [527, 207] width 678 height 31
paste input "761668721"
type input "0761668721"
type input "[PERSON_NAME]"
type input "0761668721"
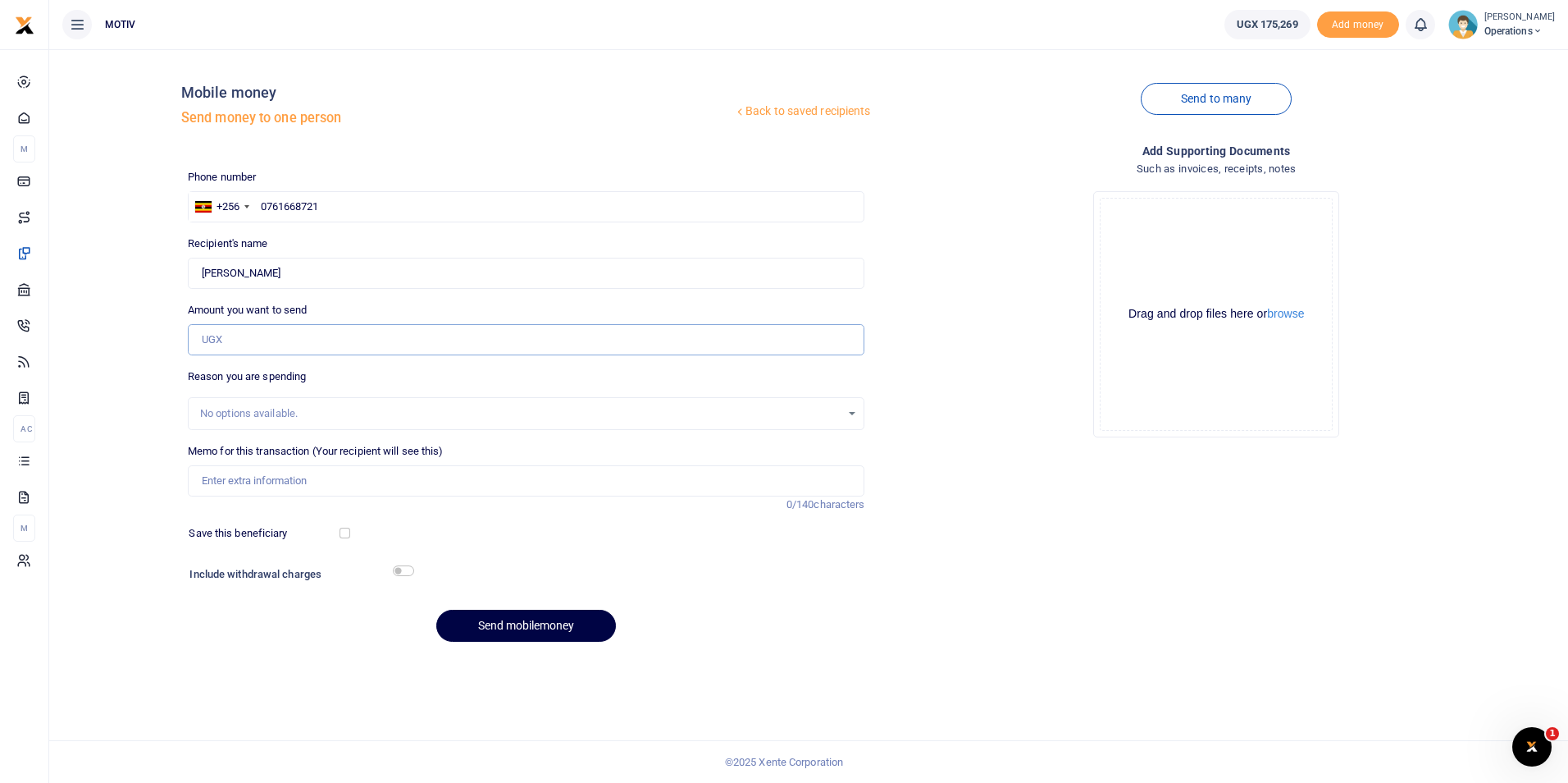
click at [209, 343] on input "Amount you want to send" at bounding box center [527, 340] width 678 height 31
type input "330,000"
type input "Salary for [DATE]"
click at [486, 618] on button "Send mobilemoney" at bounding box center [526, 625] width 179 height 32
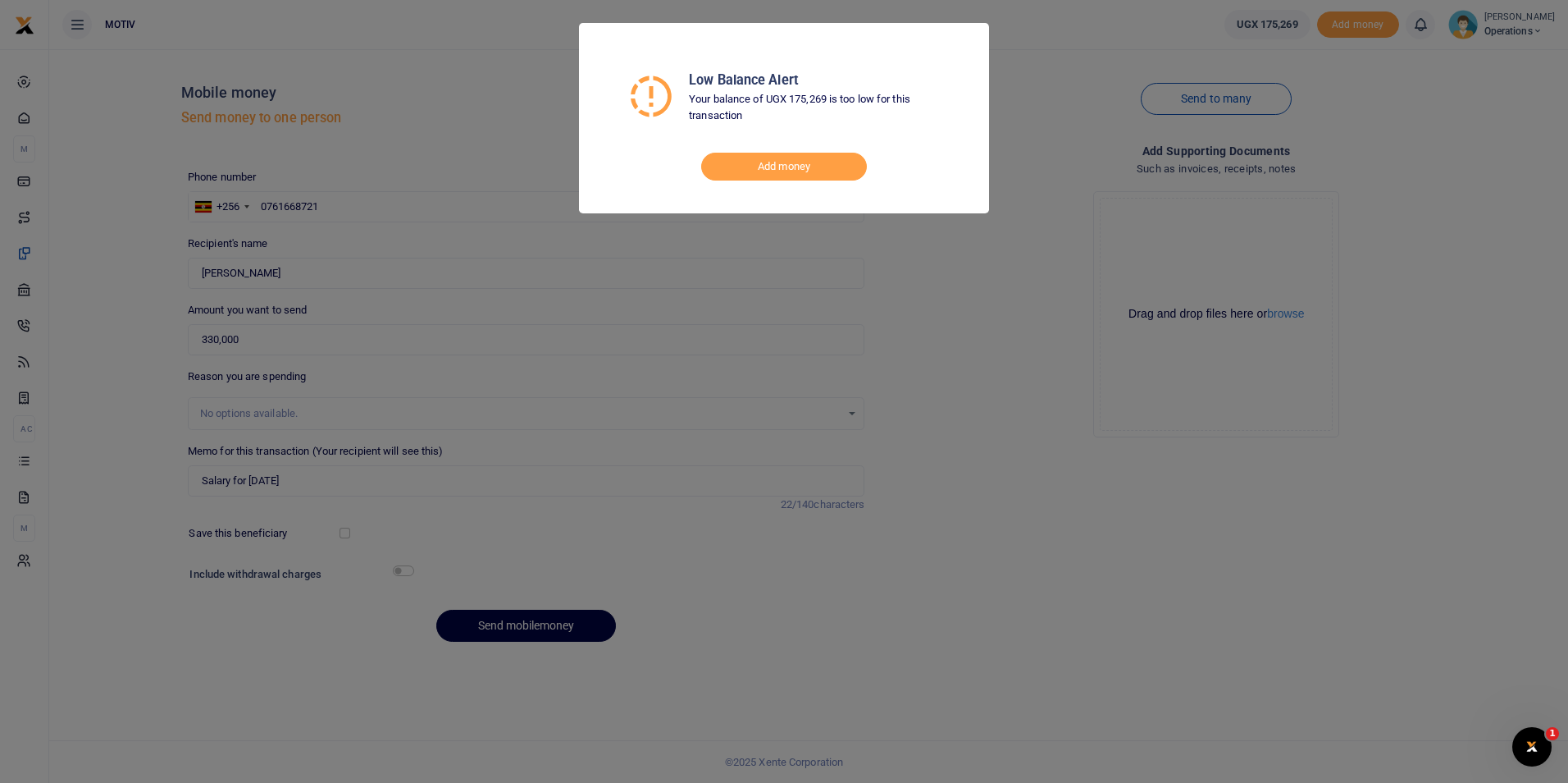
click at [674, 684] on div "Low Balance Alert Your balance of UGX 175,269 is too low for this transaction A…" at bounding box center [784, 391] width 1568 height 783
